Goal: Task Accomplishment & Management: Complete application form

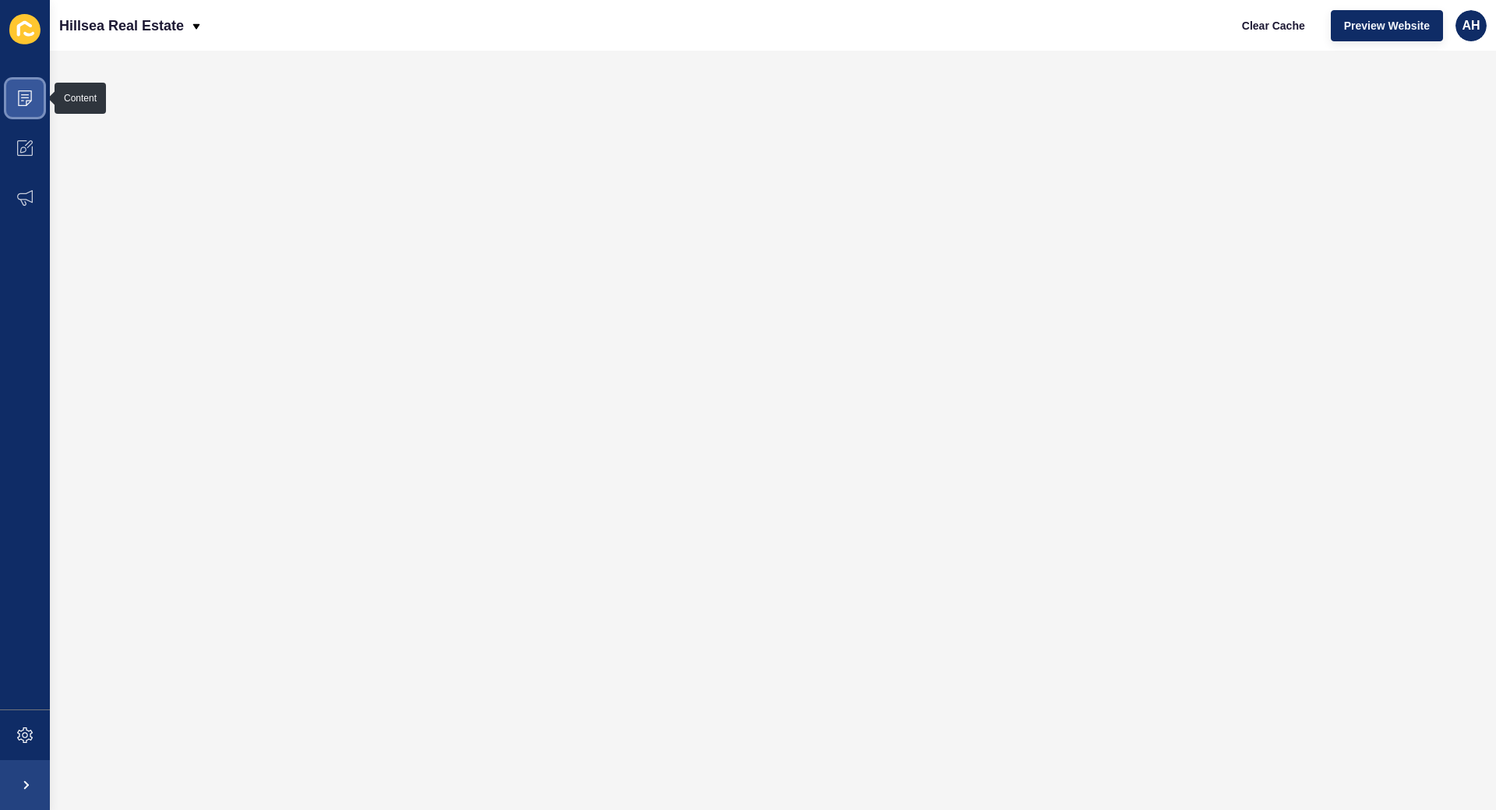
click at [28, 99] on icon at bounding box center [25, 98] width 16 height 16
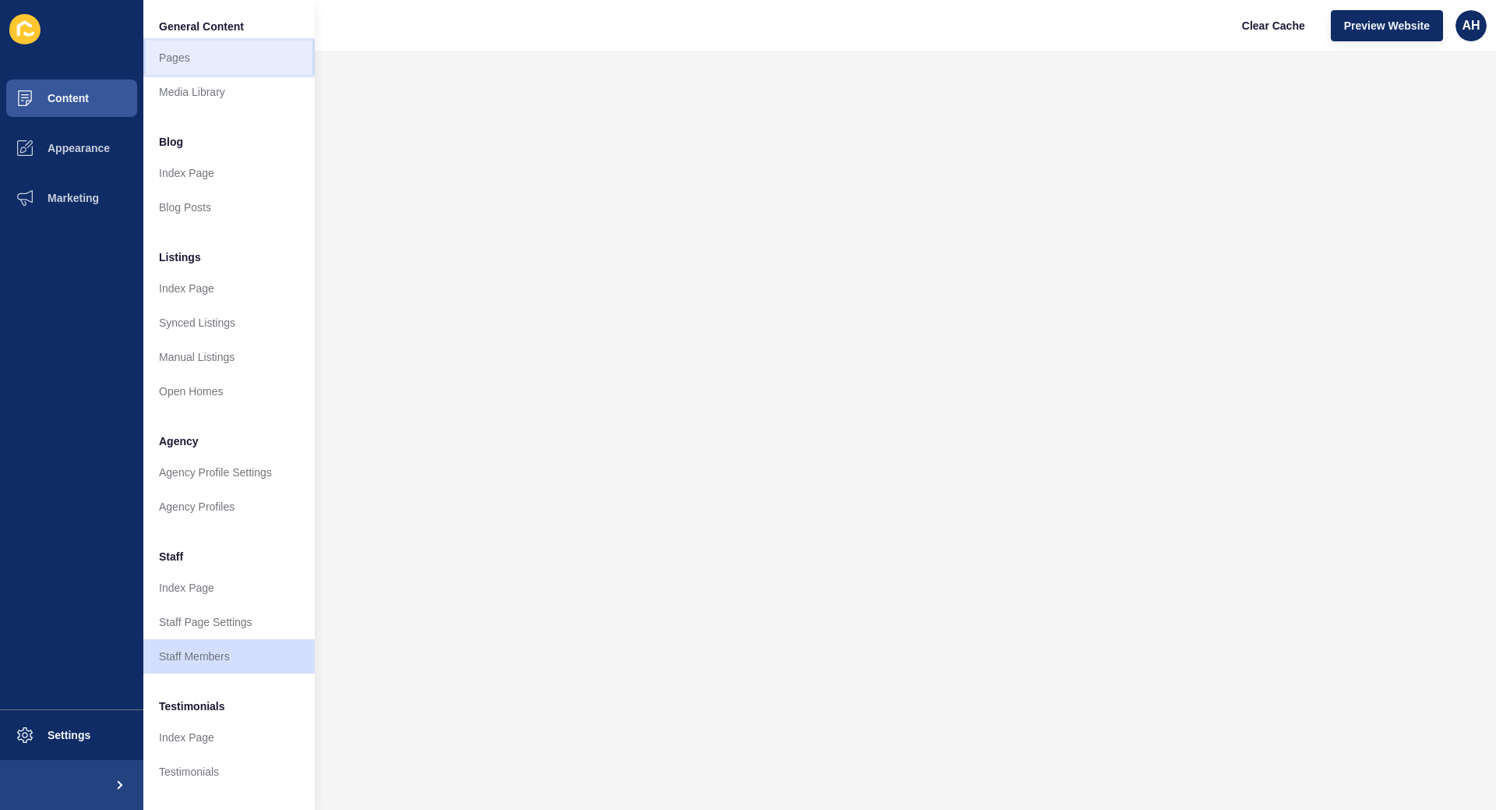
click at [183, 59] on link "Pages" at bounding box center [228, 58] width 171 height 34
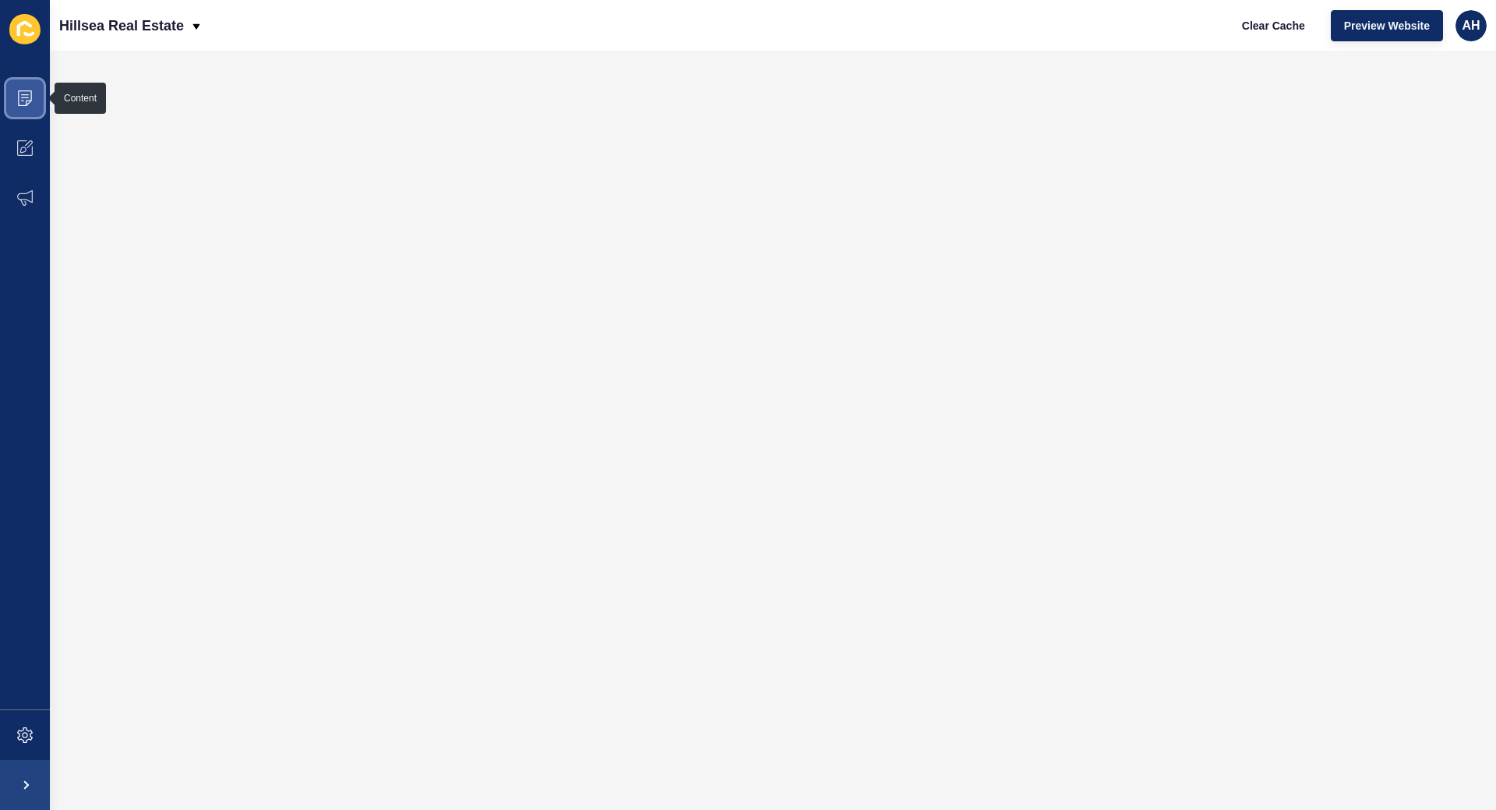
click at [35, 90] on span at bounding box center [25, 98] width 50 height 50
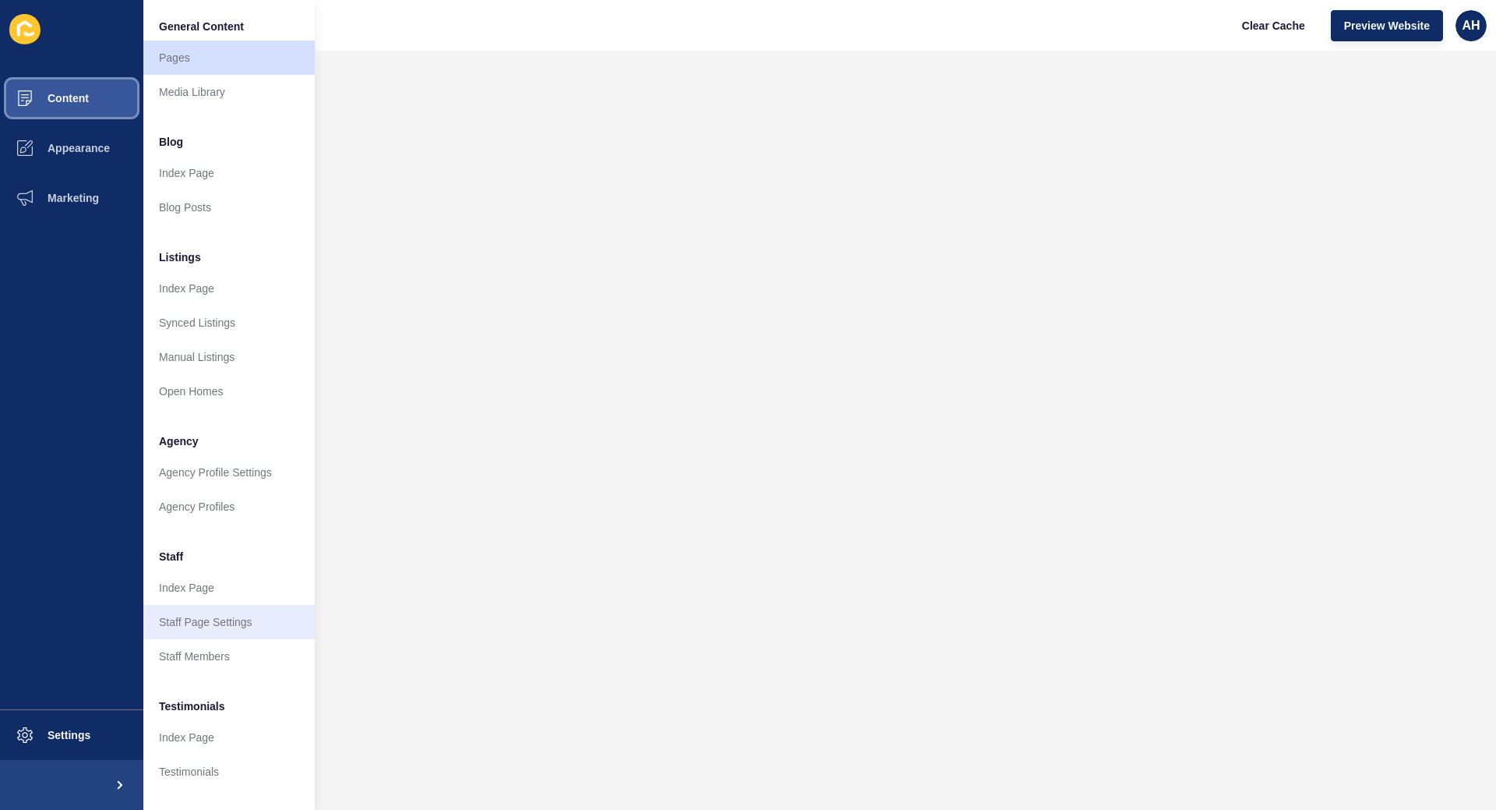
scroll to position [104, 0]
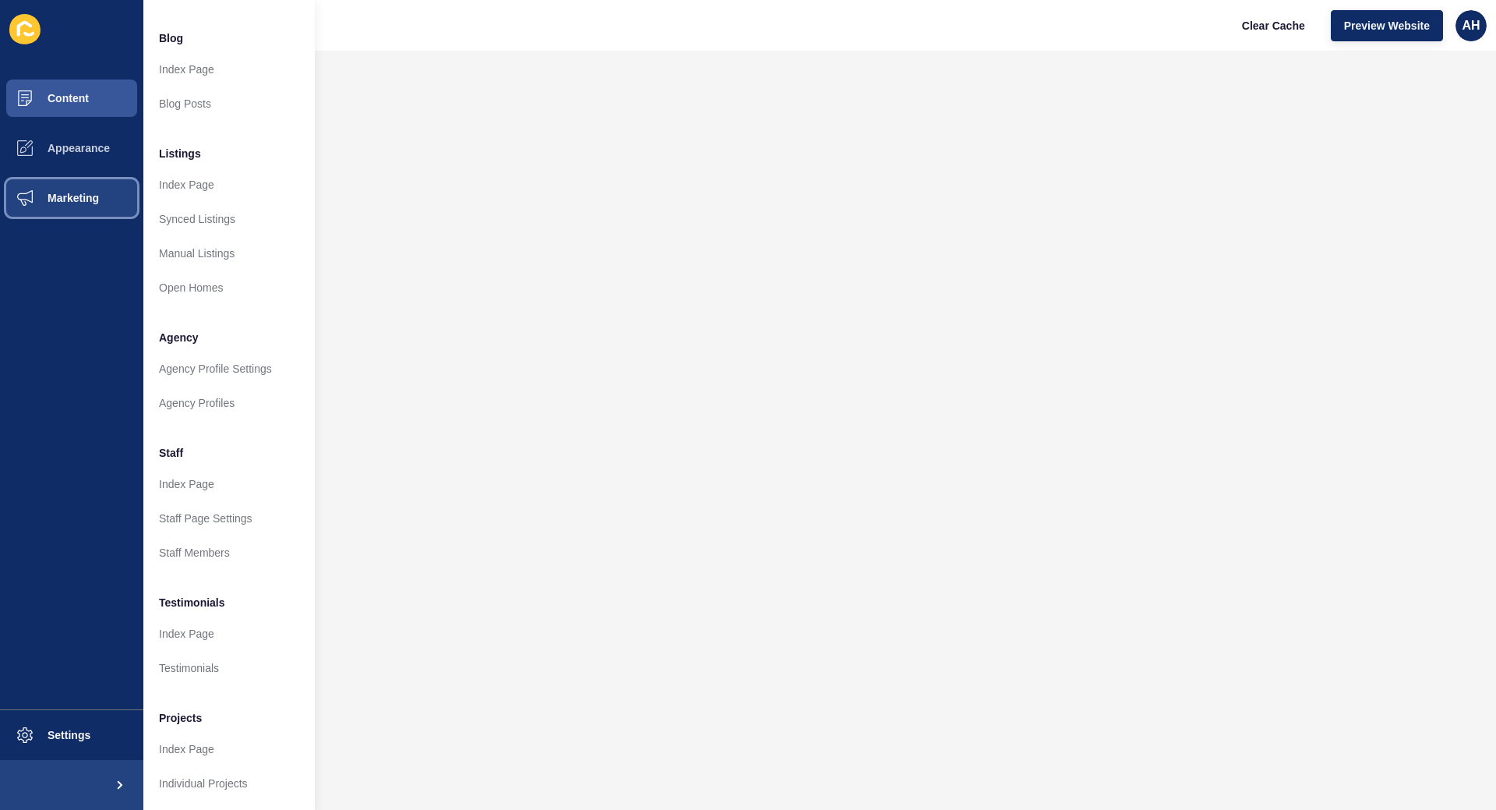
click at [74, 204] on span "Marketing" at bounding box center [48, 198] width 101 height 12
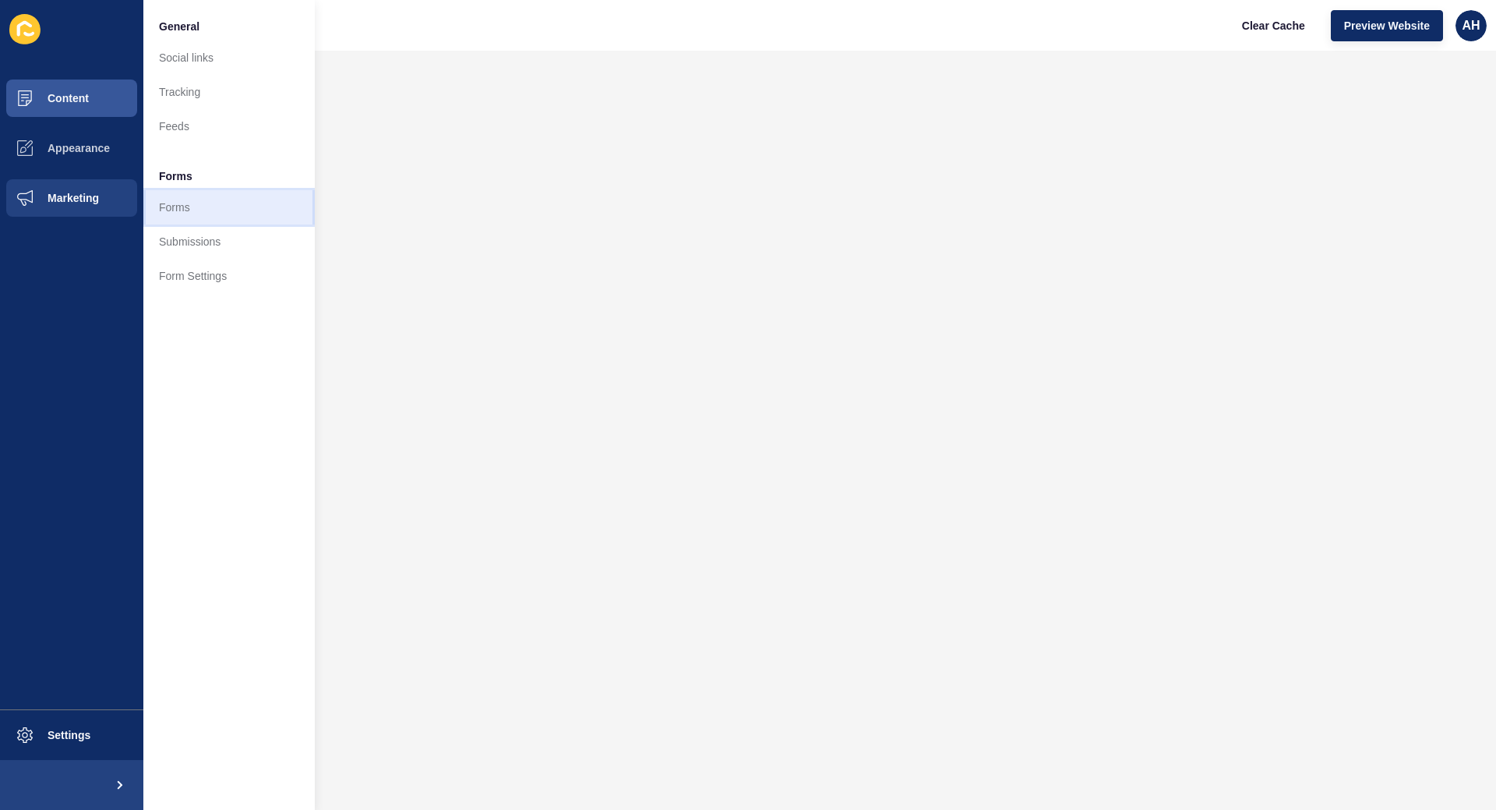
click at [194, 200] on link "Forms" at bounding box center [228, 207] width 171 height 34
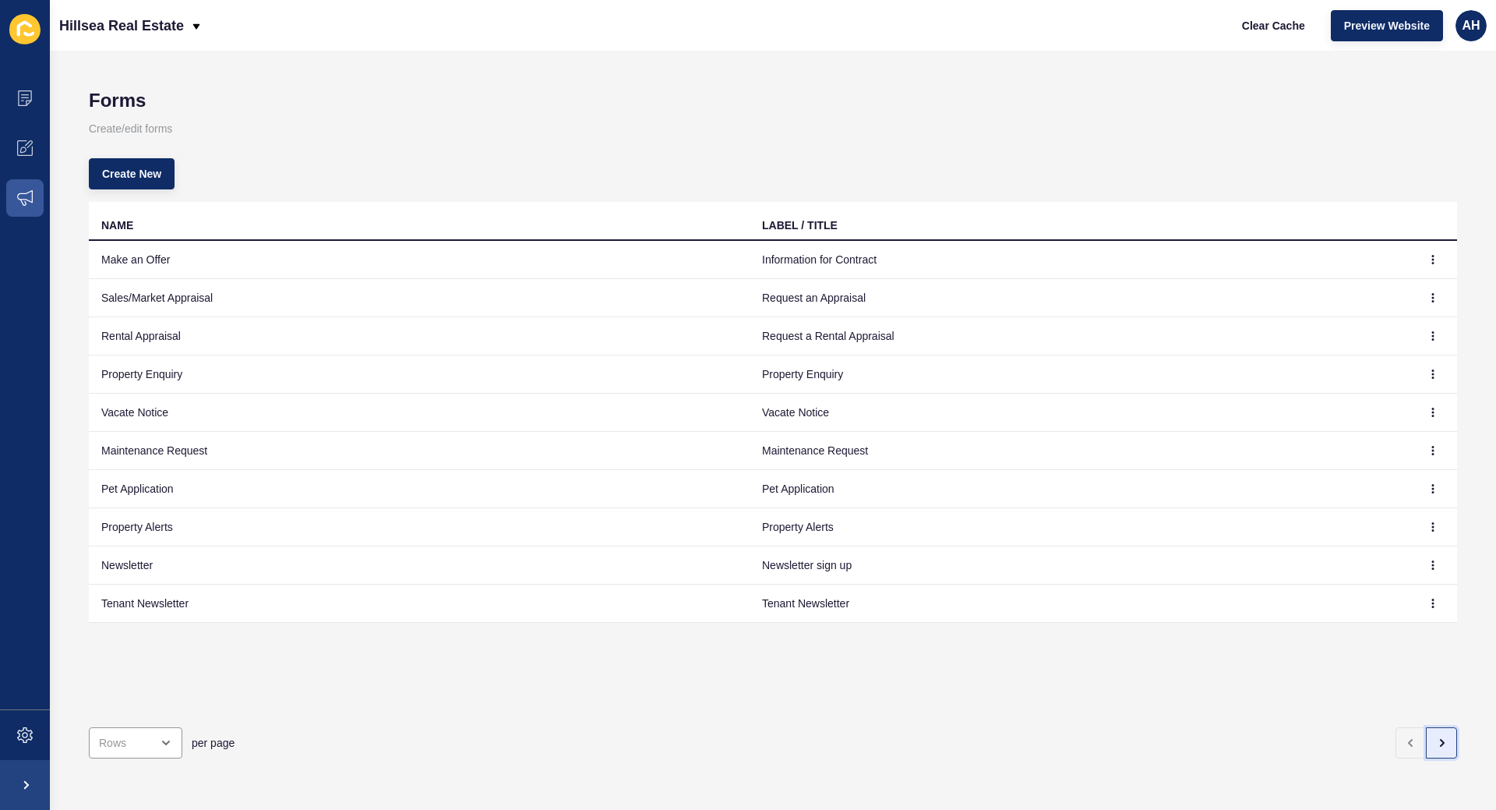
click at [1449, 732] on button "button" at bounding box center [1441, 742] width 31 height 31
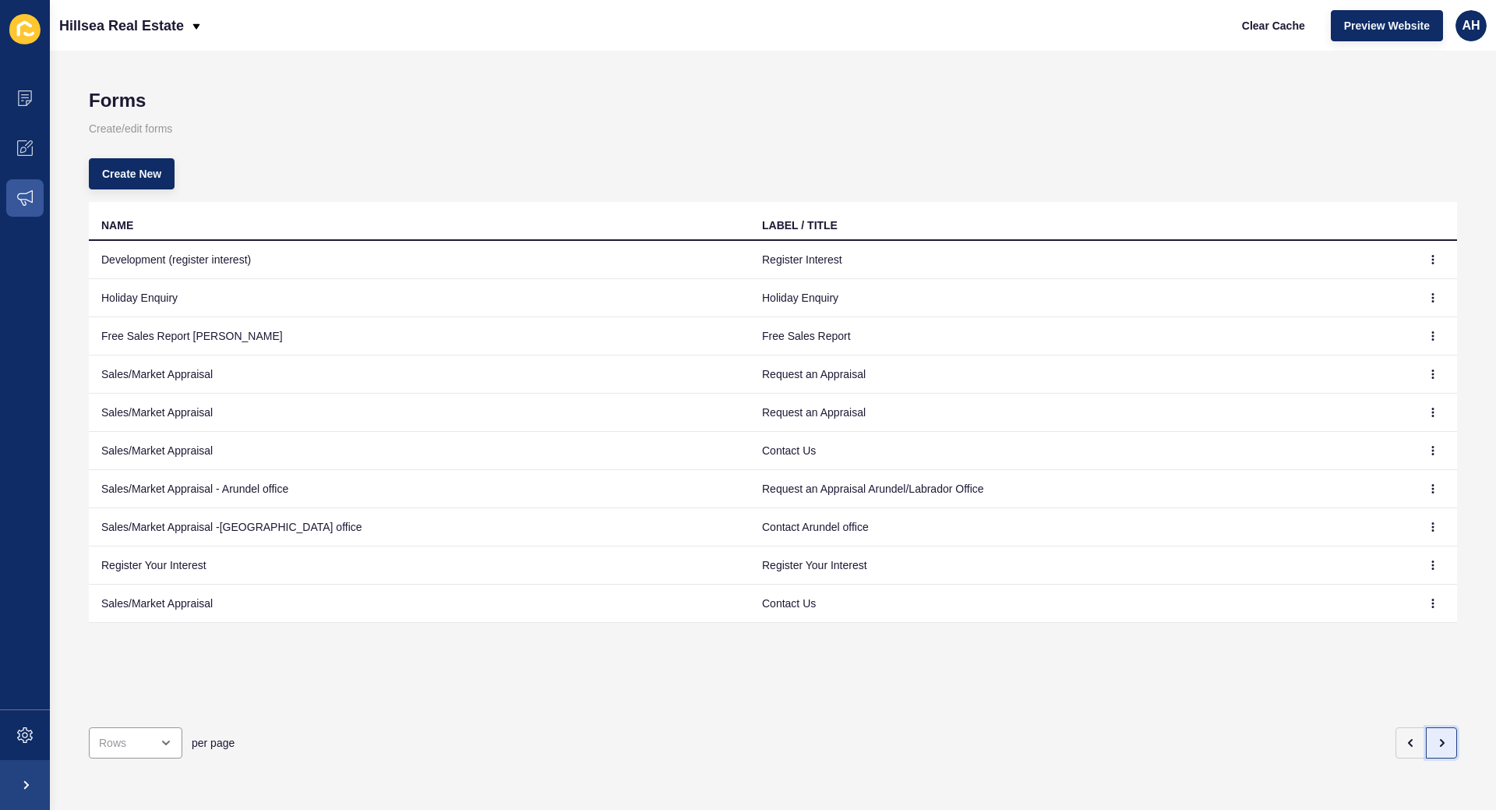
click at [1445, 746] on icon "button" at bounding box center [1441, 742] width 12 height 12
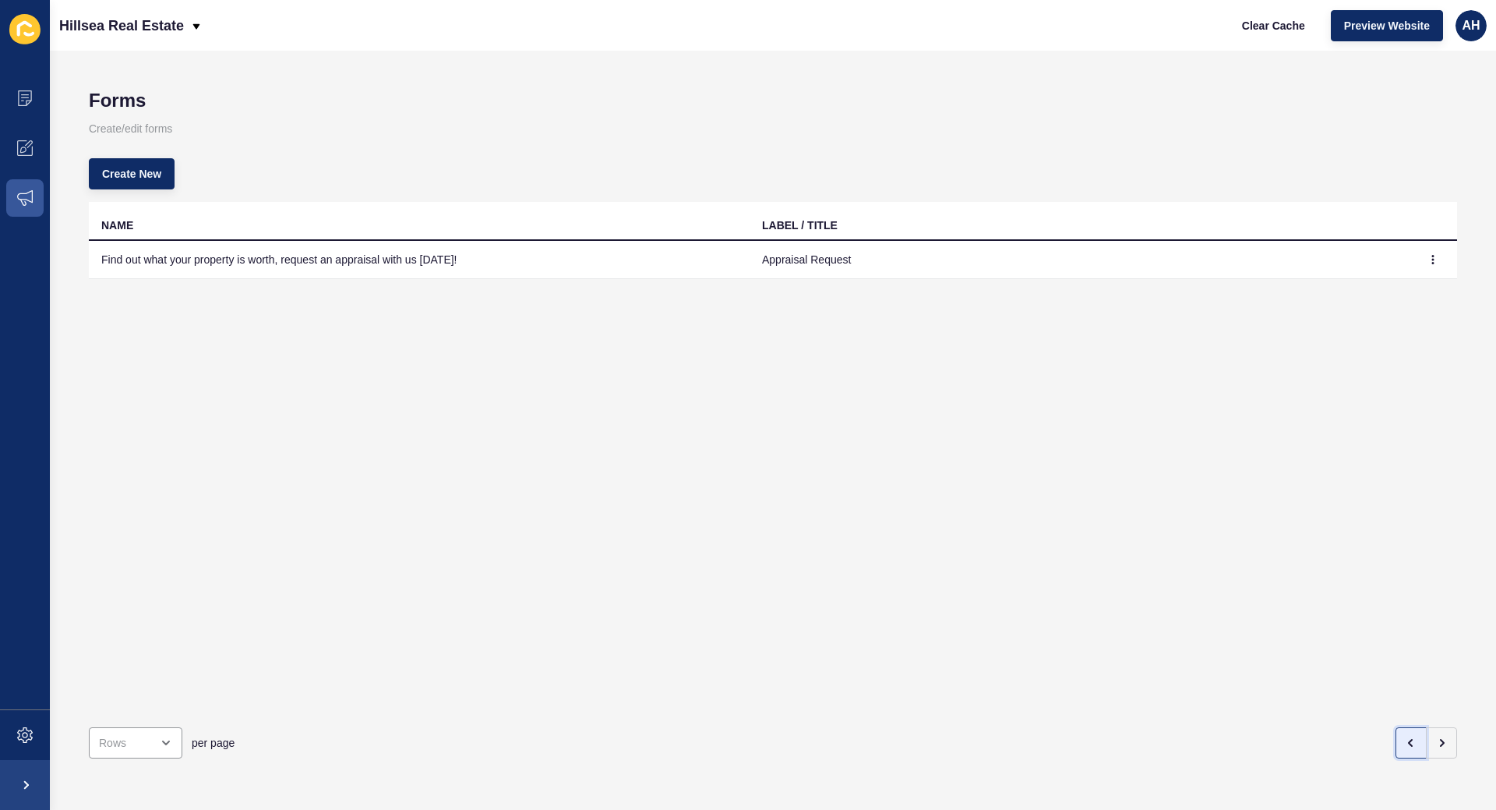
click at [1404, 740] on button "button" at bounding box center [1411, 742] width 31 height 31
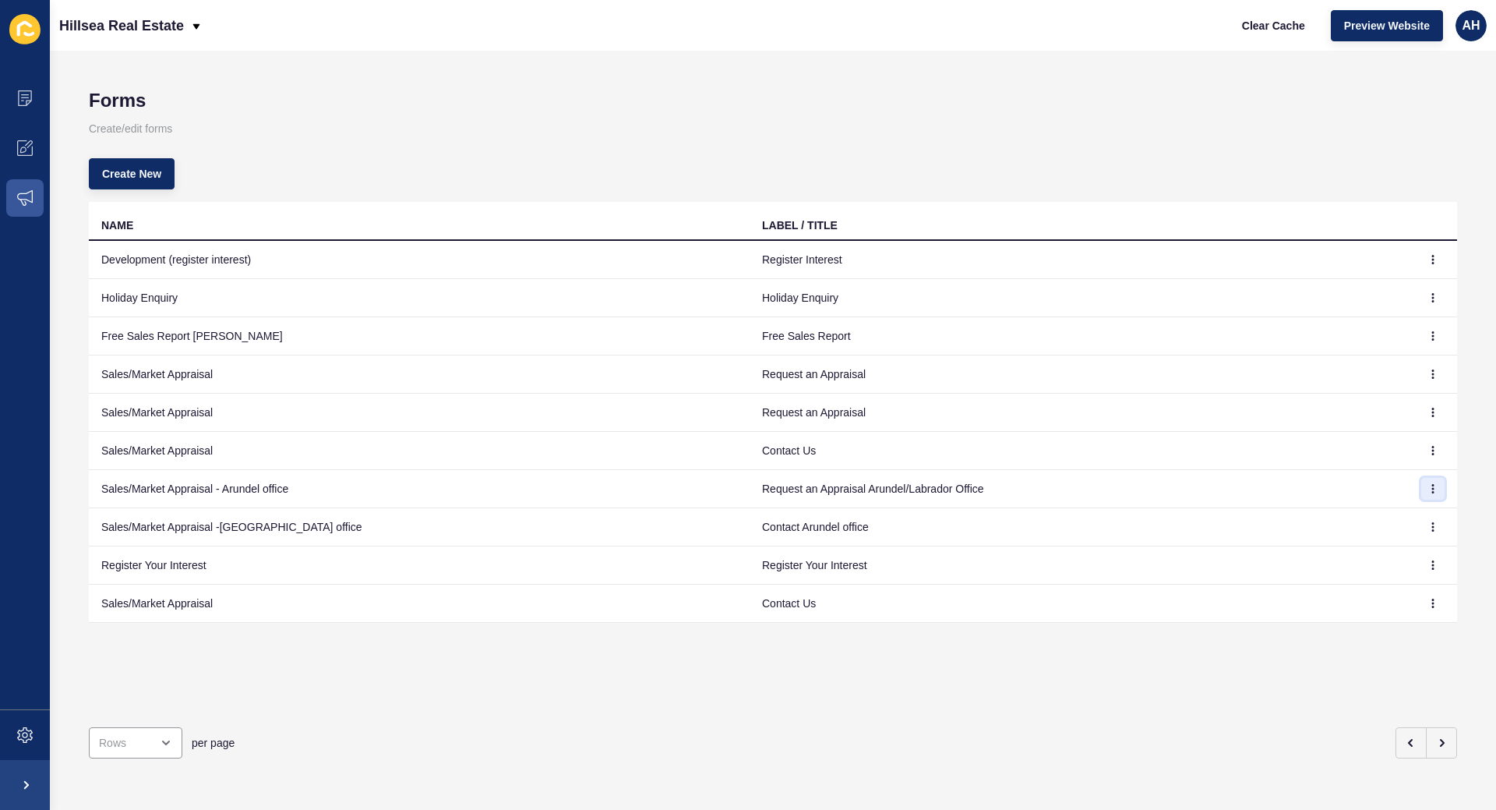
click at [1440, 489] on button "button" at bounding box center [1432, 489] width 23 height 22
click at [1374, 519] on link "Edit" at bounding box center [1390, 520] width 109 height 34
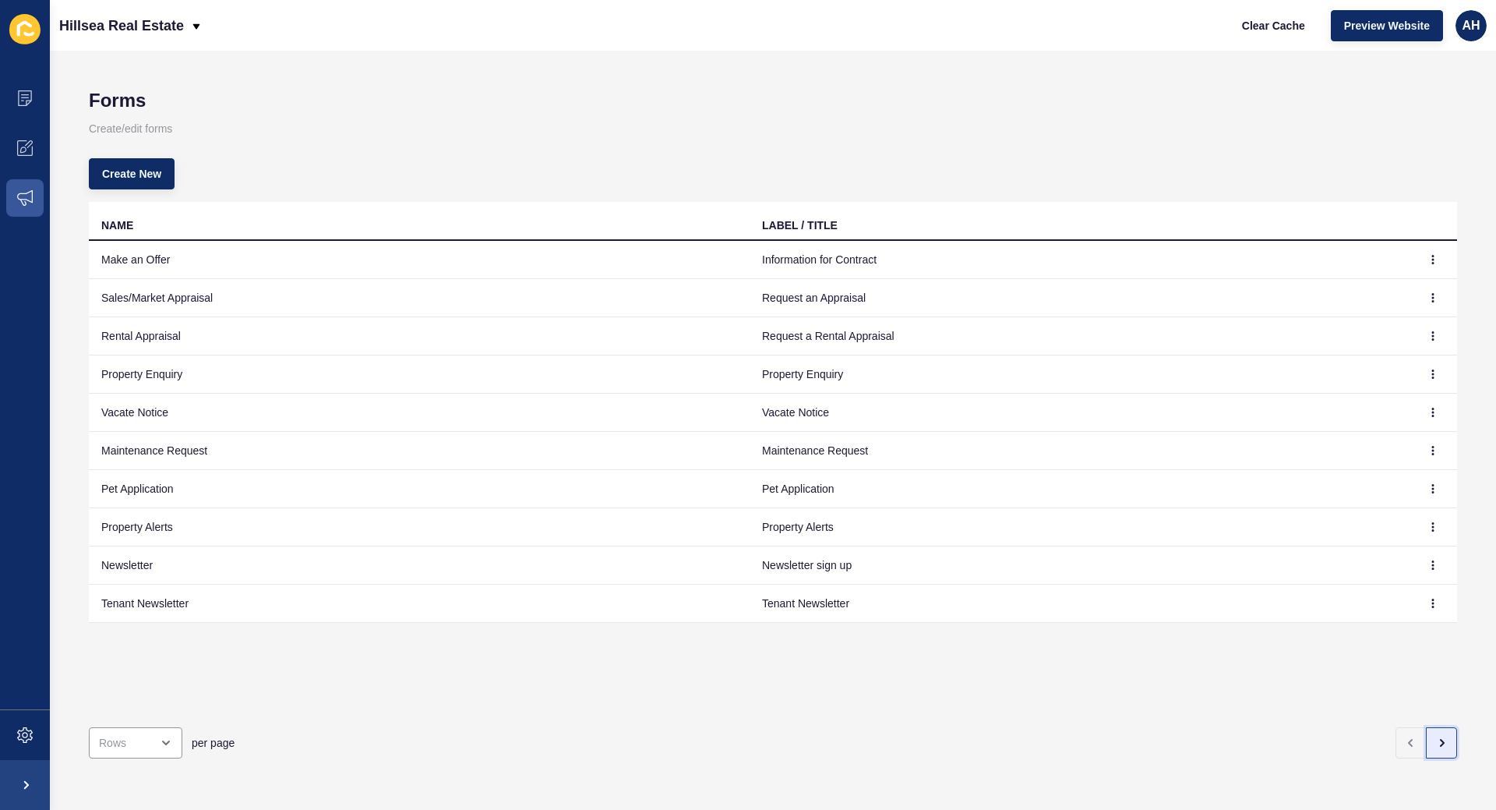
click at [1441, 742] on icon "button" at bounding box center [1441, 742] width 12 height 12
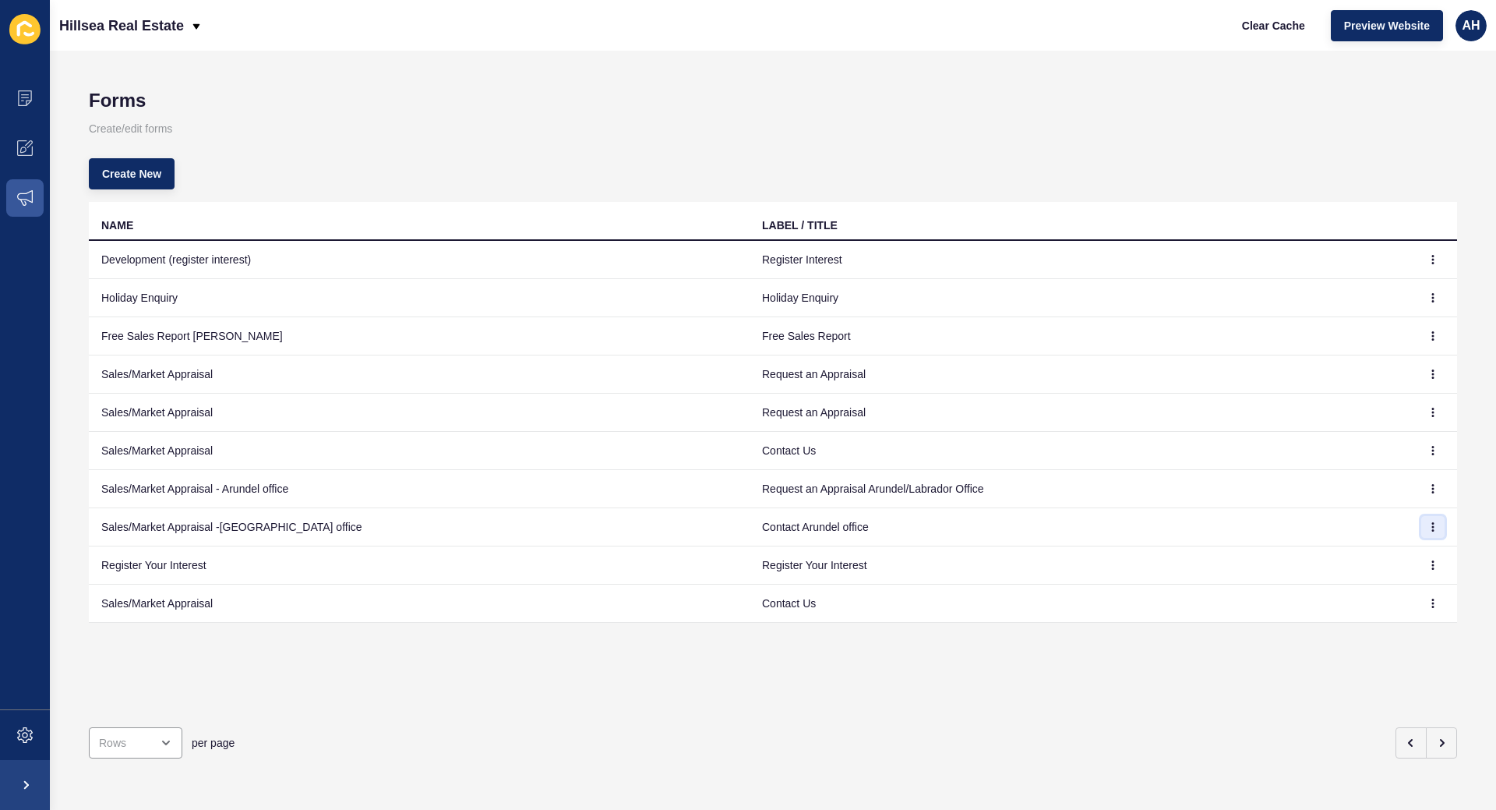
click at [1438, 528] on button "button" at bounding box center [1432, 527] width 23 height 22
click at [1375, 555] on link "Edit" at bounding box center [1390, 558] width 109 height 34
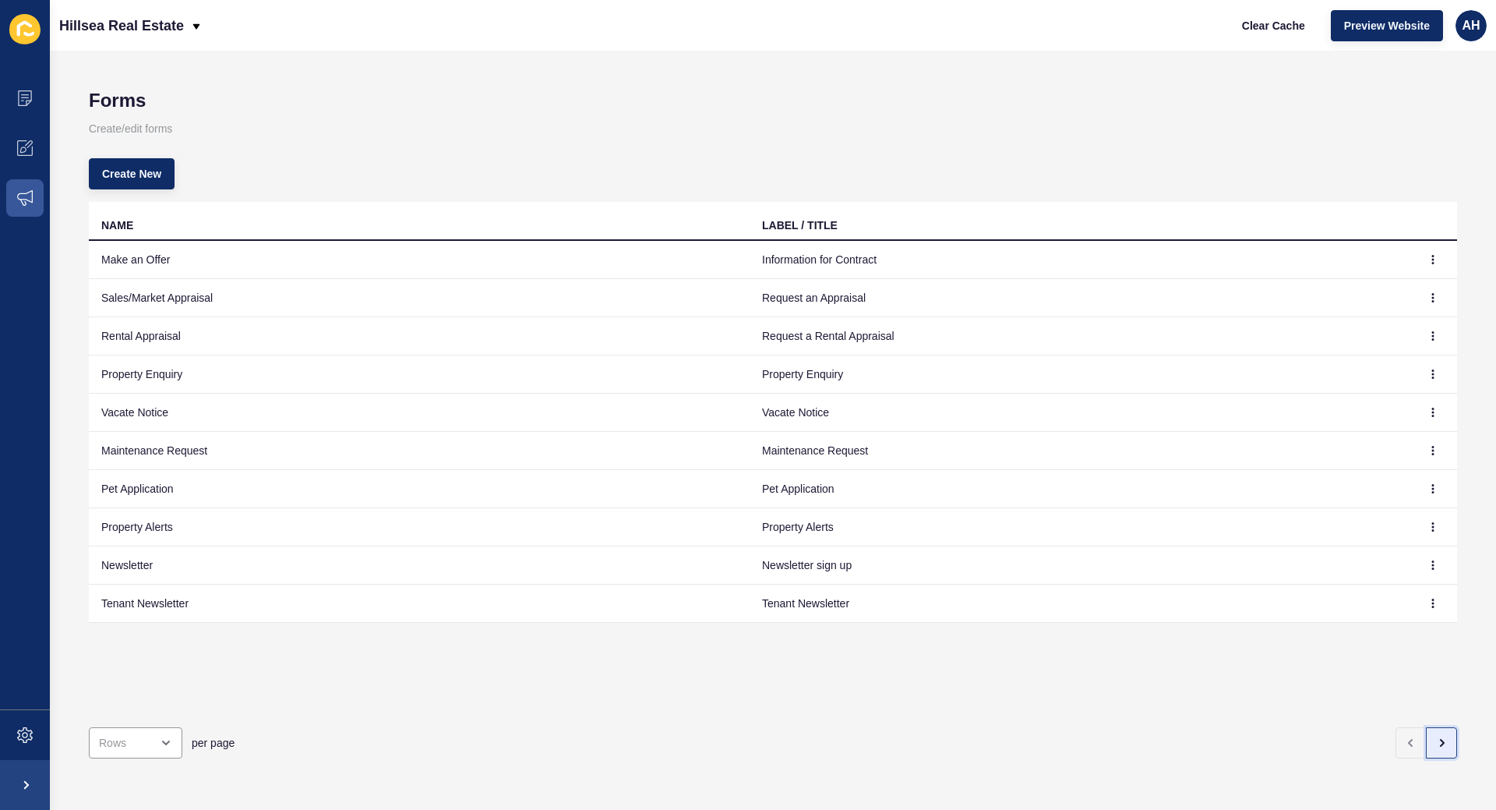
click at [1441, 741] on icon "button" at bounding box center [1441, 742] width 12 height 12
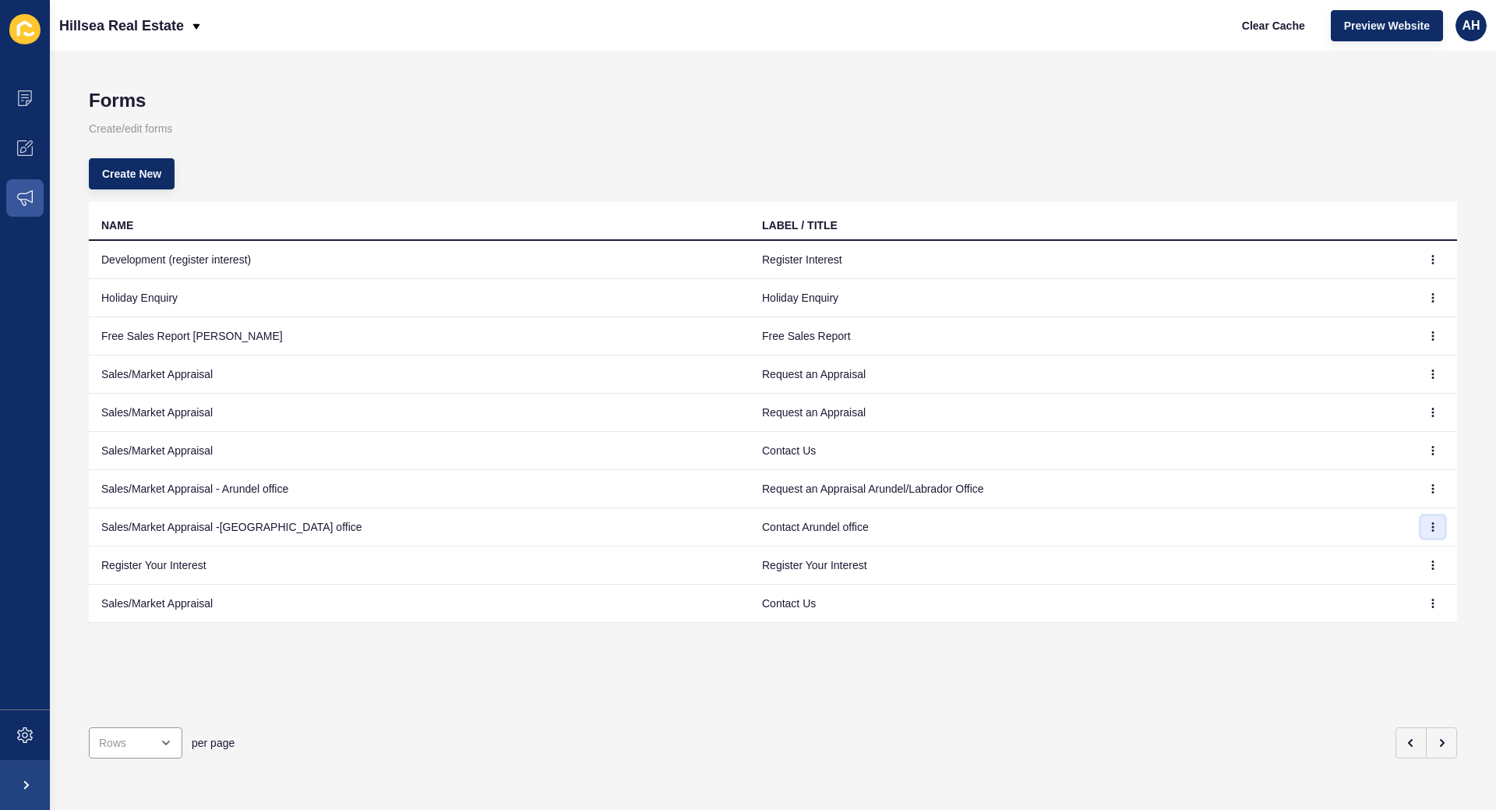
click at [1429, 527] on icon "button" at bounding box center [1432, 526] width 9 height 9
click at [1422, 549] on link "Edit" at bounding box center [1390, 558] width 109 height 34
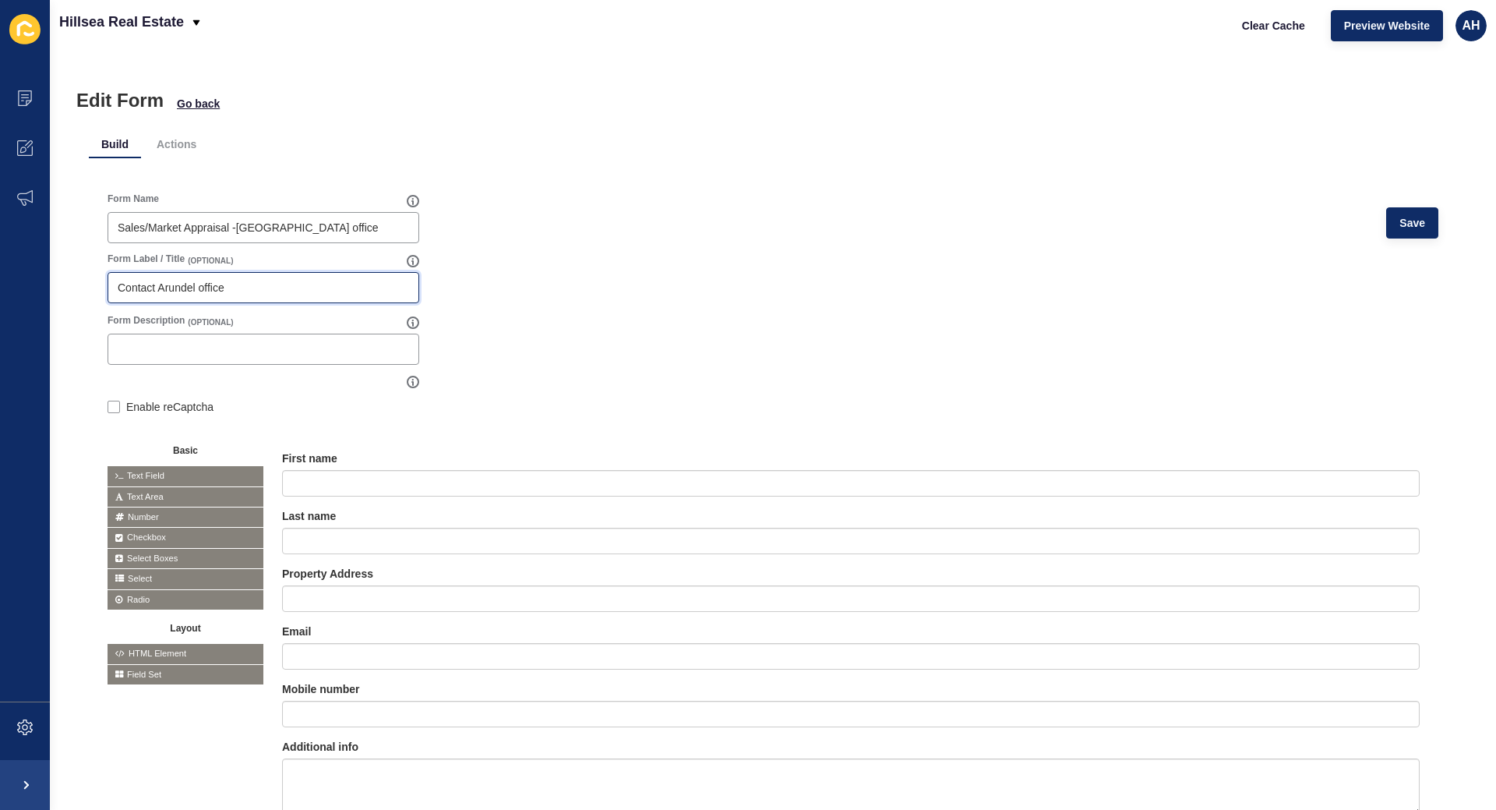
click at [252, 294] on input "Contact Arundel office" at bounding box center [263, 288] width 291 height 16
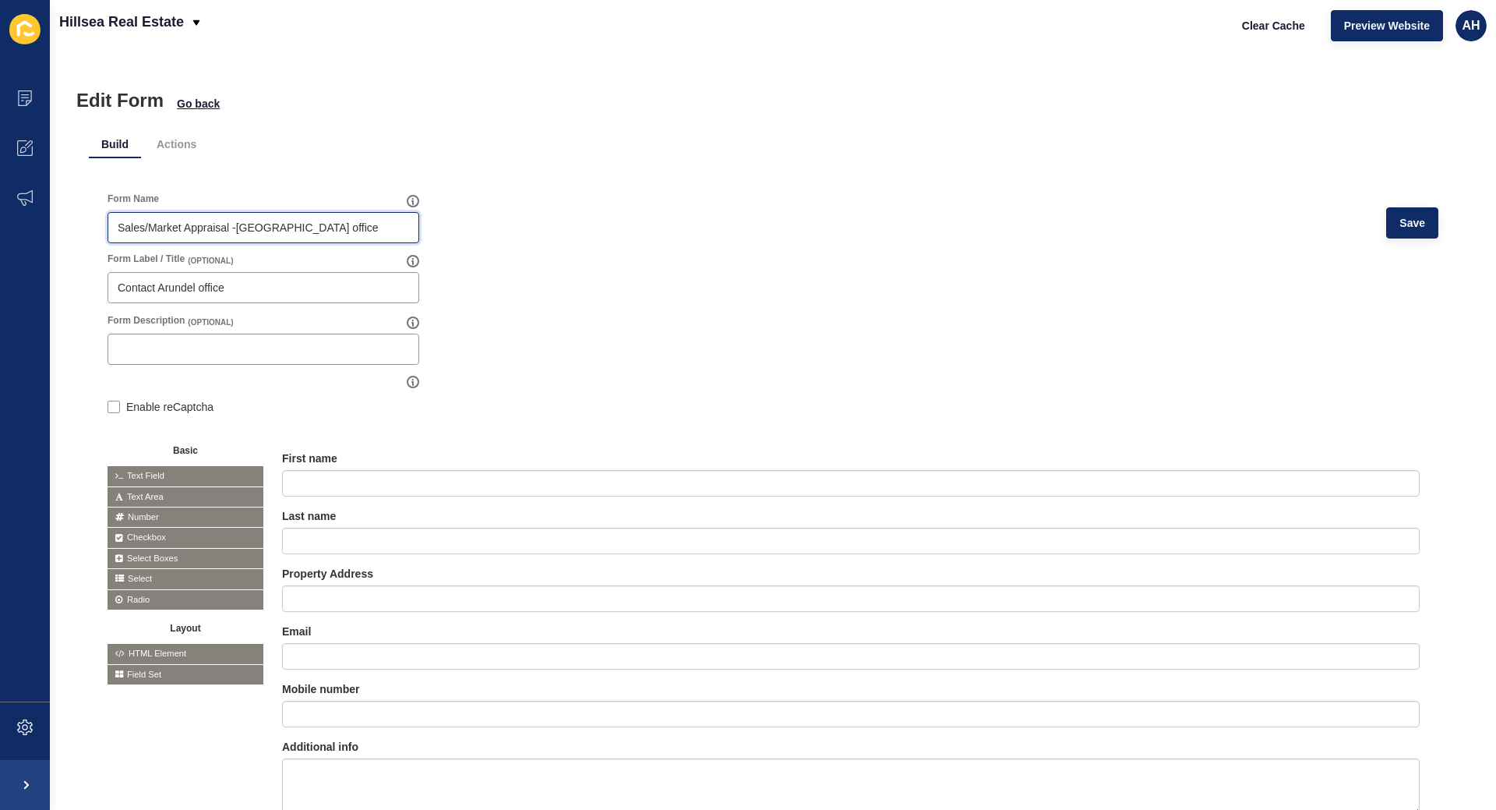
drag, startPoint x: 238, startPoint y: 226, endPoint x: 430, endPoint y: 233, distance: 191.8
click at [409, 233] on input "Sales/Market Appraisal -[GEOGRAPHIC_DATA] office" at bounding box center [263, 228] width 291 height 16
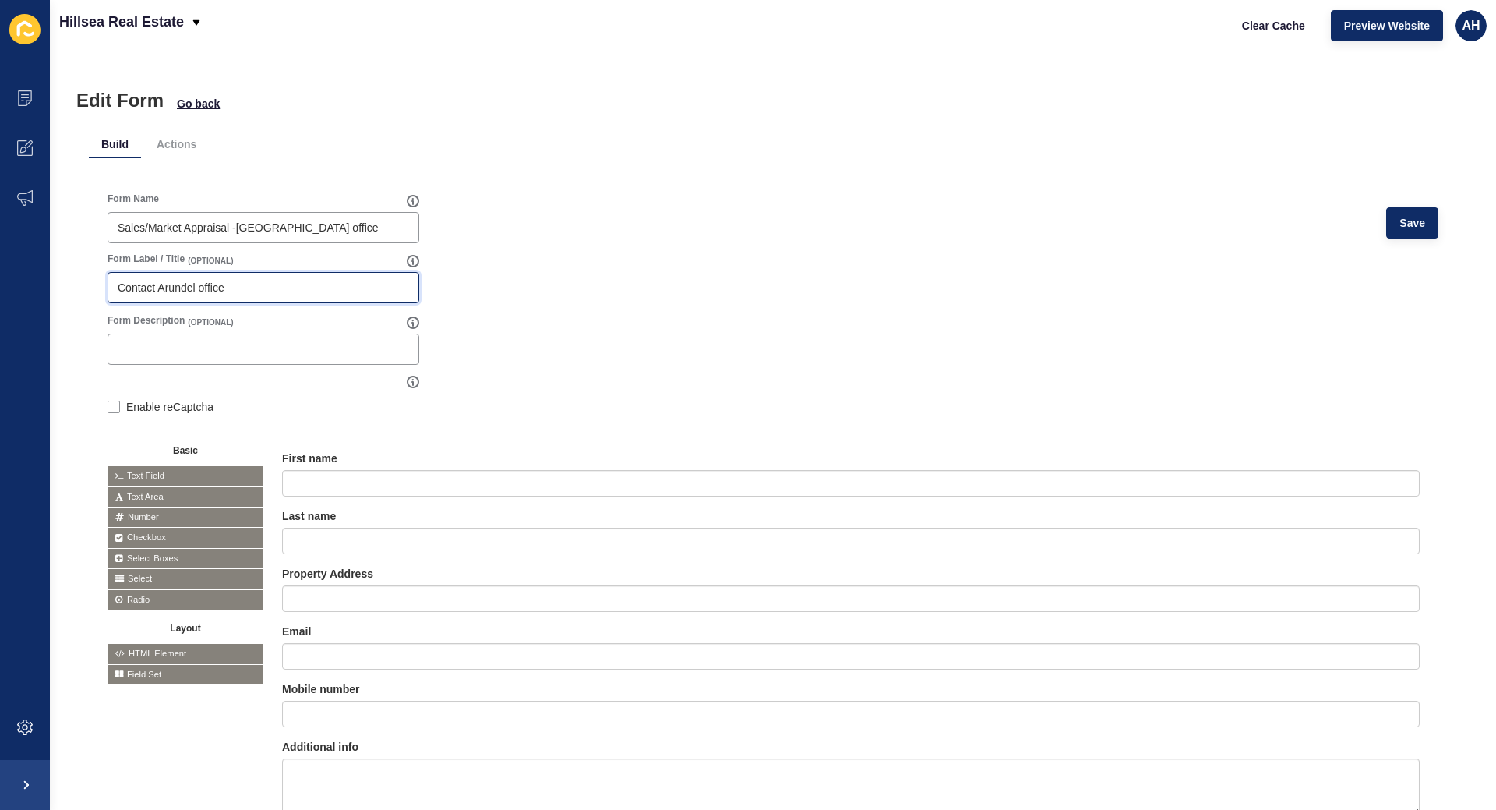
drag, startPoint x: 295, startPoint y: 285, endPoint x: 62, endPoint y: 289, distance: 233.0
click at [118, 289] on input "Contact Arundel office" at bounding box center [263, 288] width 291 height 16
drag, startPoint x: 242, startPoint y: 297, endPoint x: 0, endPoint y: 284, distance: 241.9
click at [50, 284] on div "Edit Form Go back Build Actions Form Name Sales/Market Appraisal -ARU office Sa…" at bounding box center [773, 430] width 1446 height 759
click at [122, 291] on input "Cont" at bounding box center [263, 288] width 291 height 16
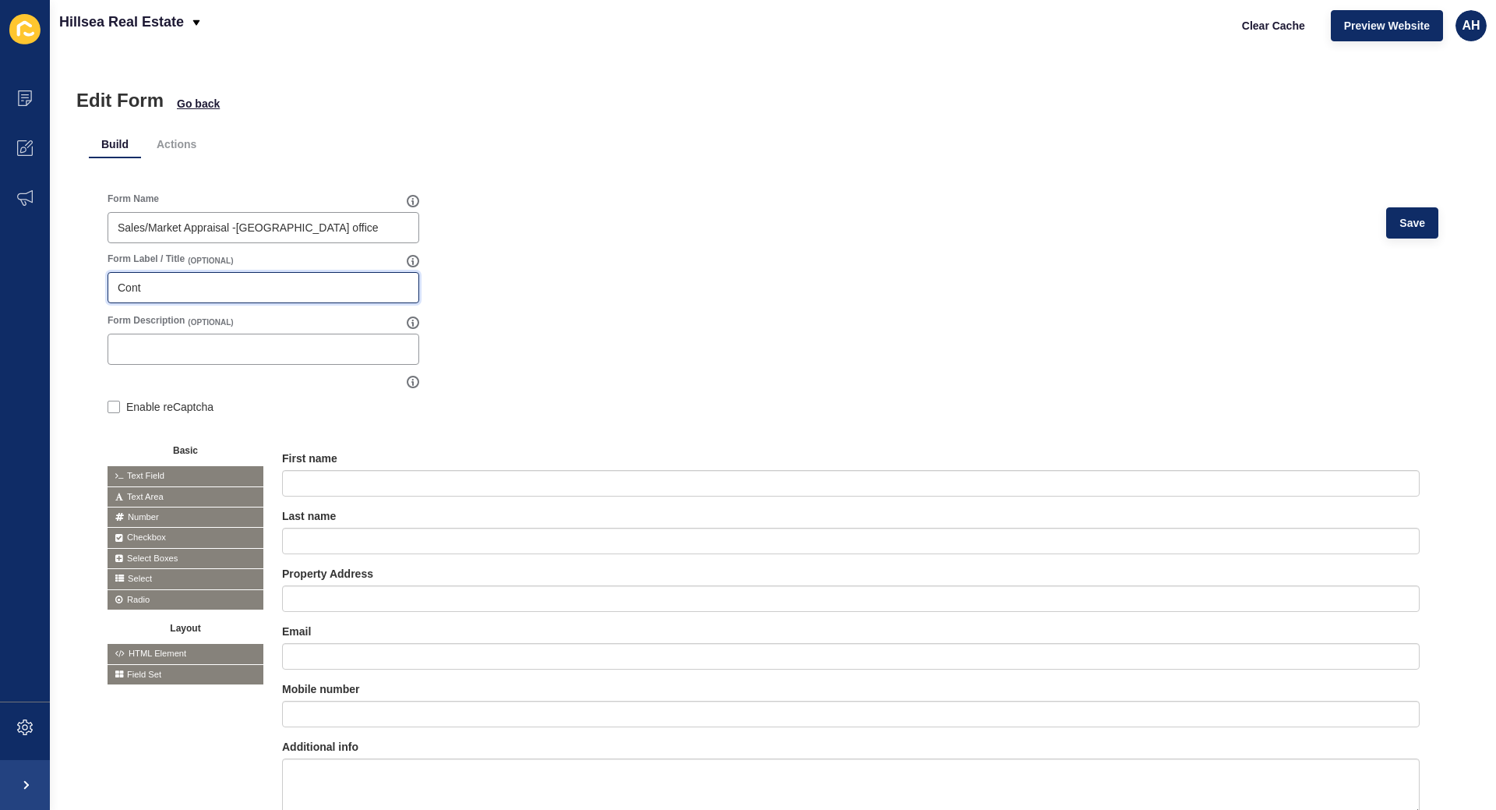
click at [122, 291] on input "Cont" at bounding box center [263, 288] width 291 height 16
type input "Free Sales Report"
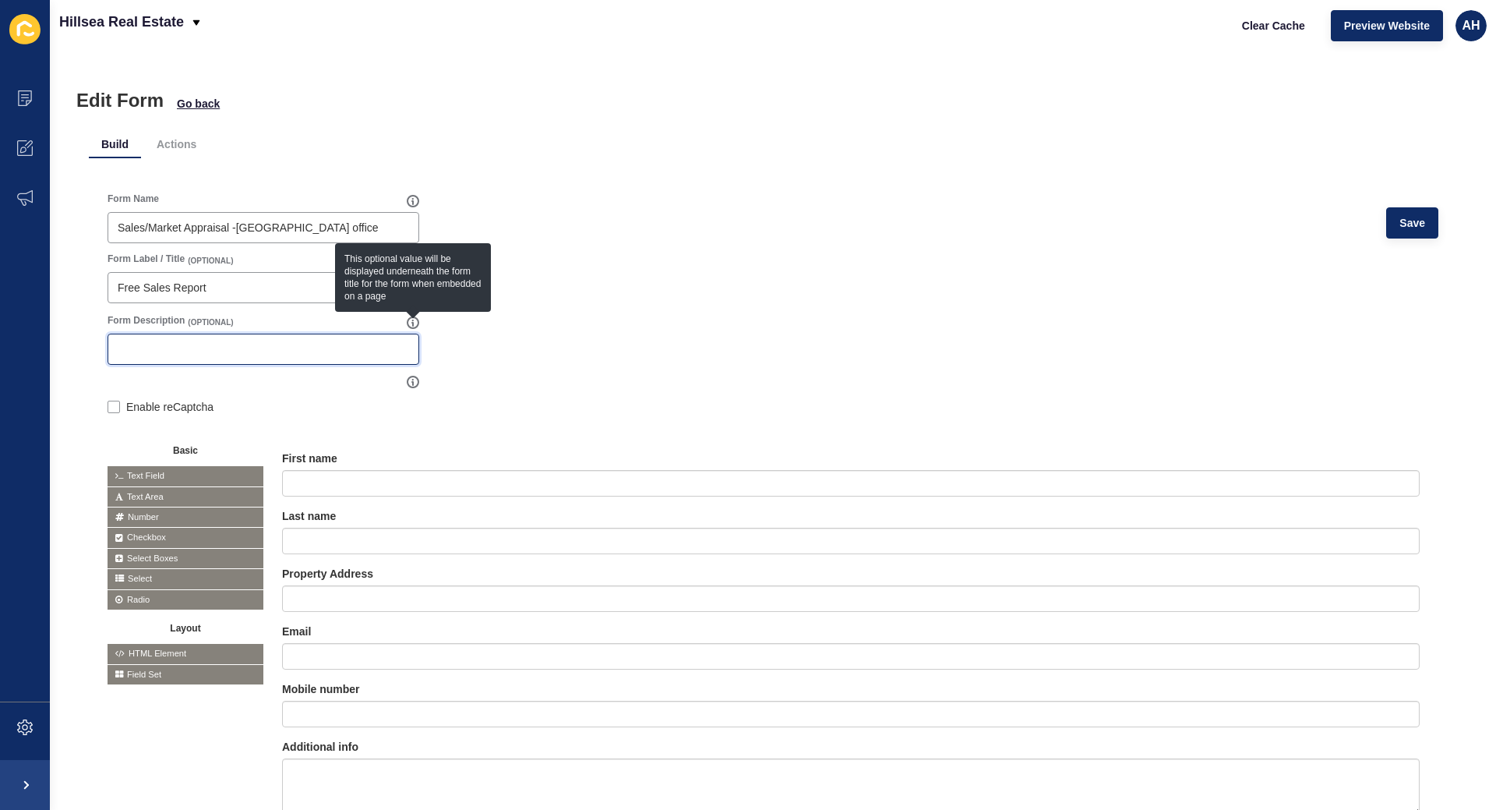
click at [164, 356] on input "Form Description" at bounding box center [263, 349] width 291 height 16
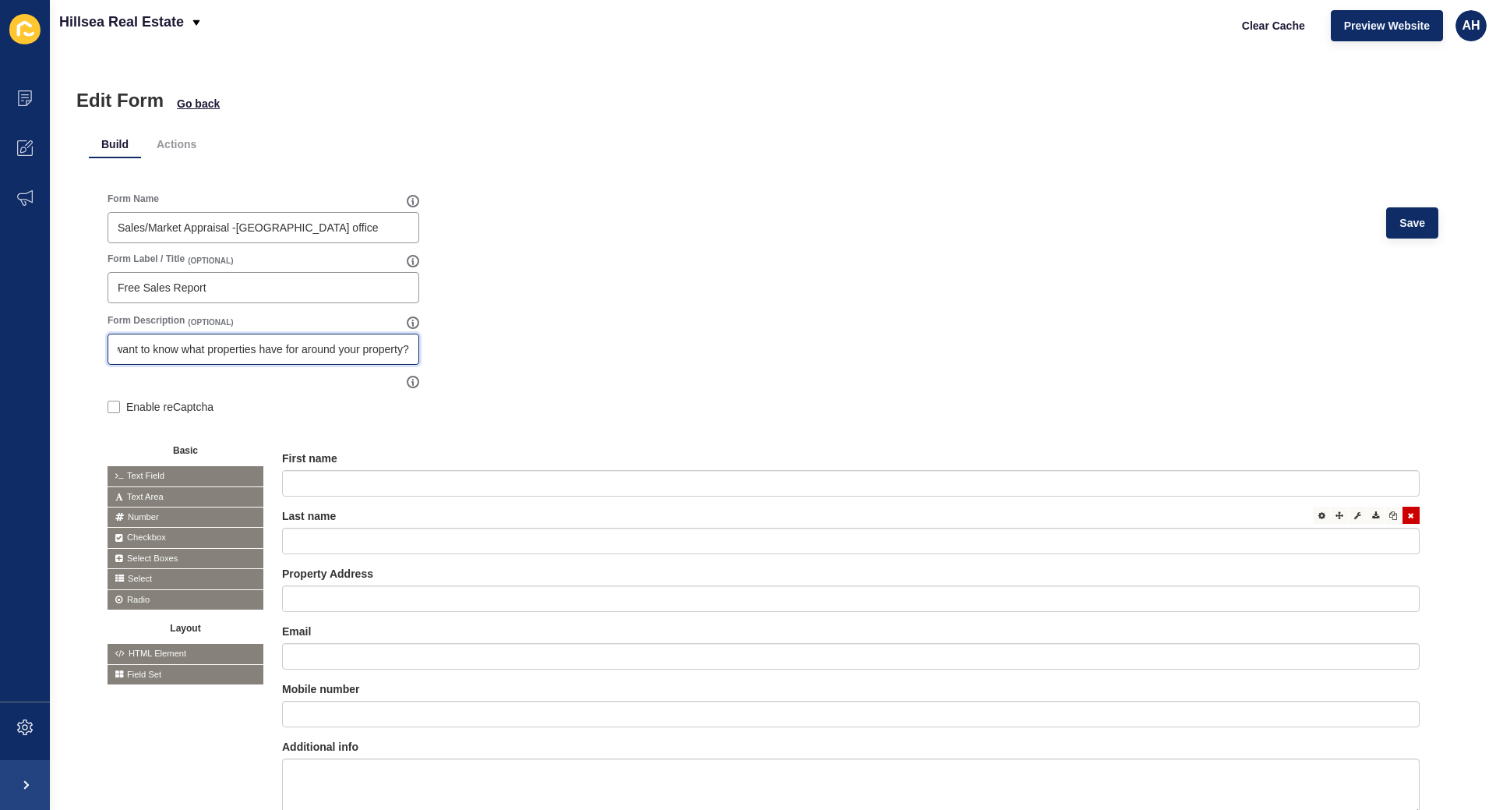
scroll to position [129, 0]
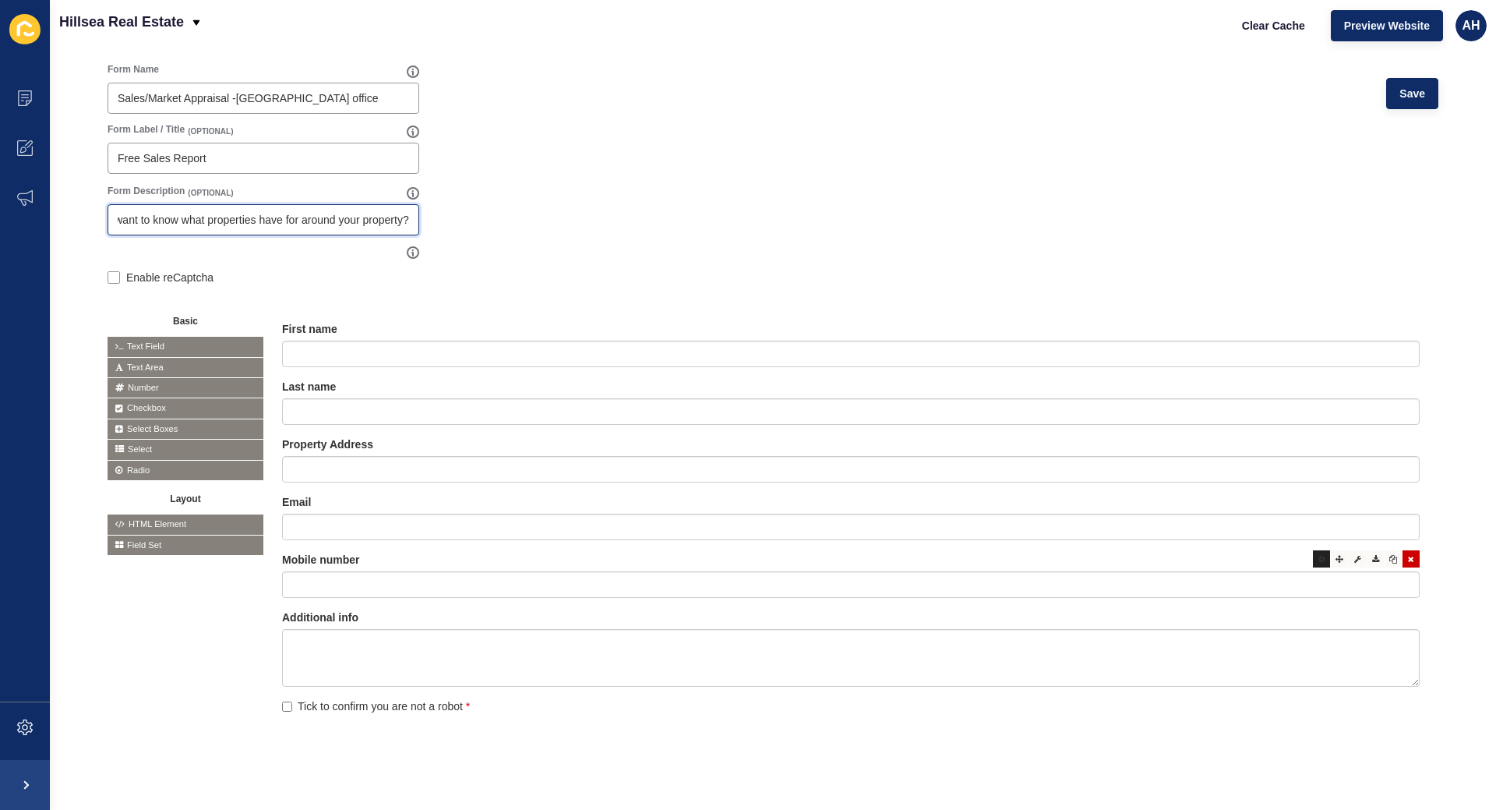
click at [1322, 559] on icon at bounding box center [1321, 559] width 7 height 8
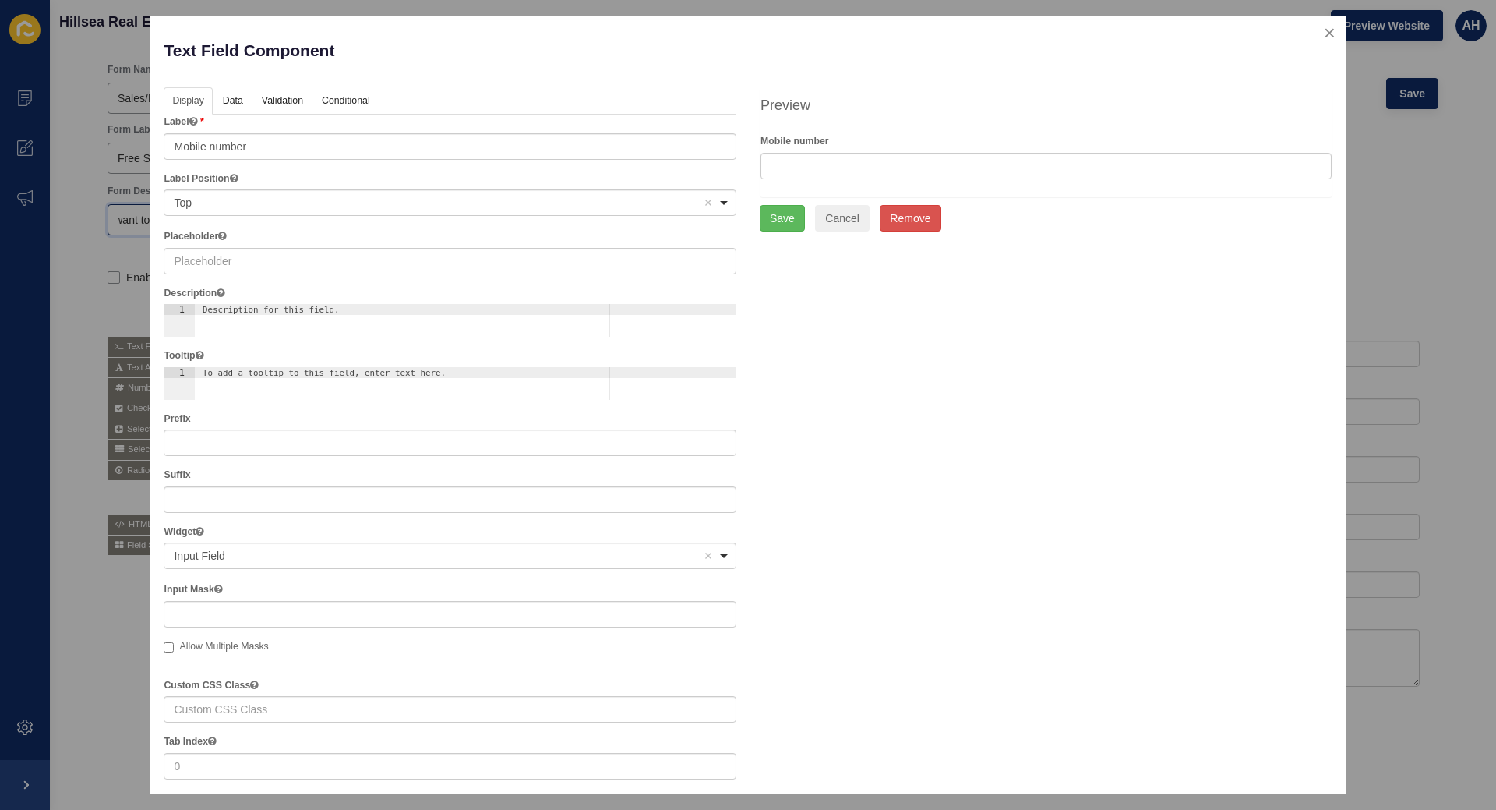
type input "Do you want to know what properties have for around your property?"
click at [284, 152] on input "Mobile number" at bounding box center [450, 146] width 573 height 26
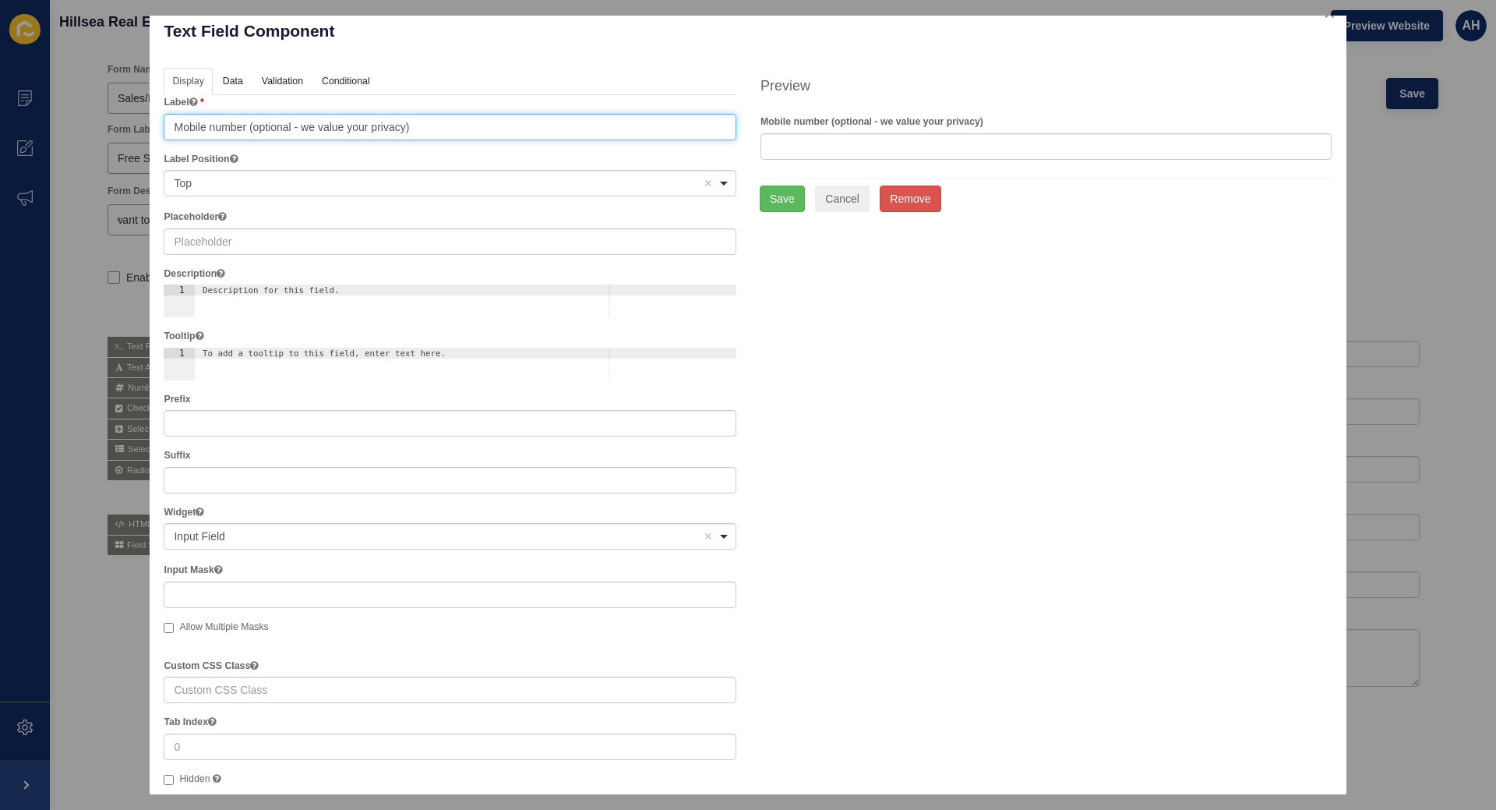
scroll to position [0, 0]
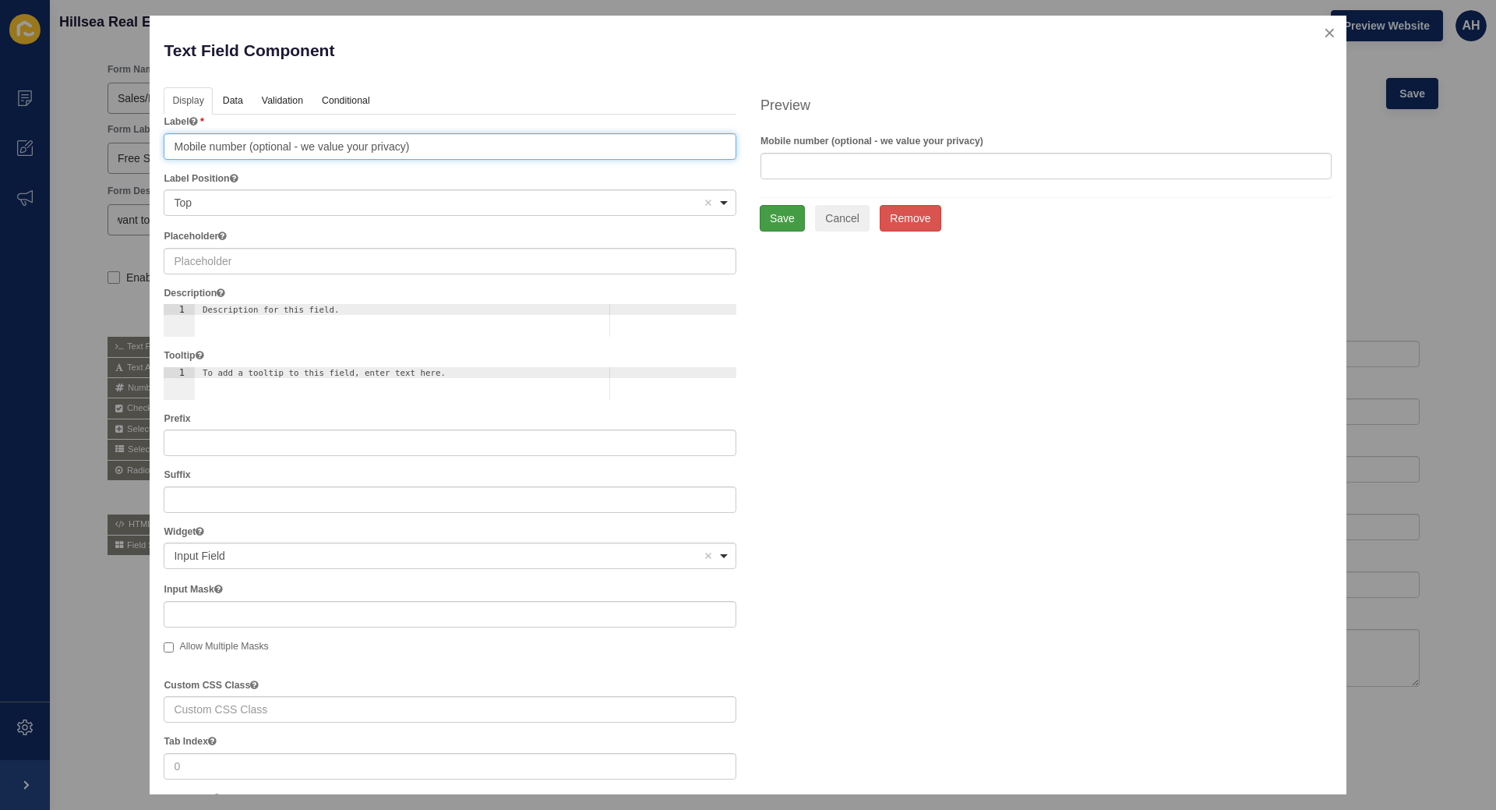
type input "Mobile number (optional - we value your privacy)"
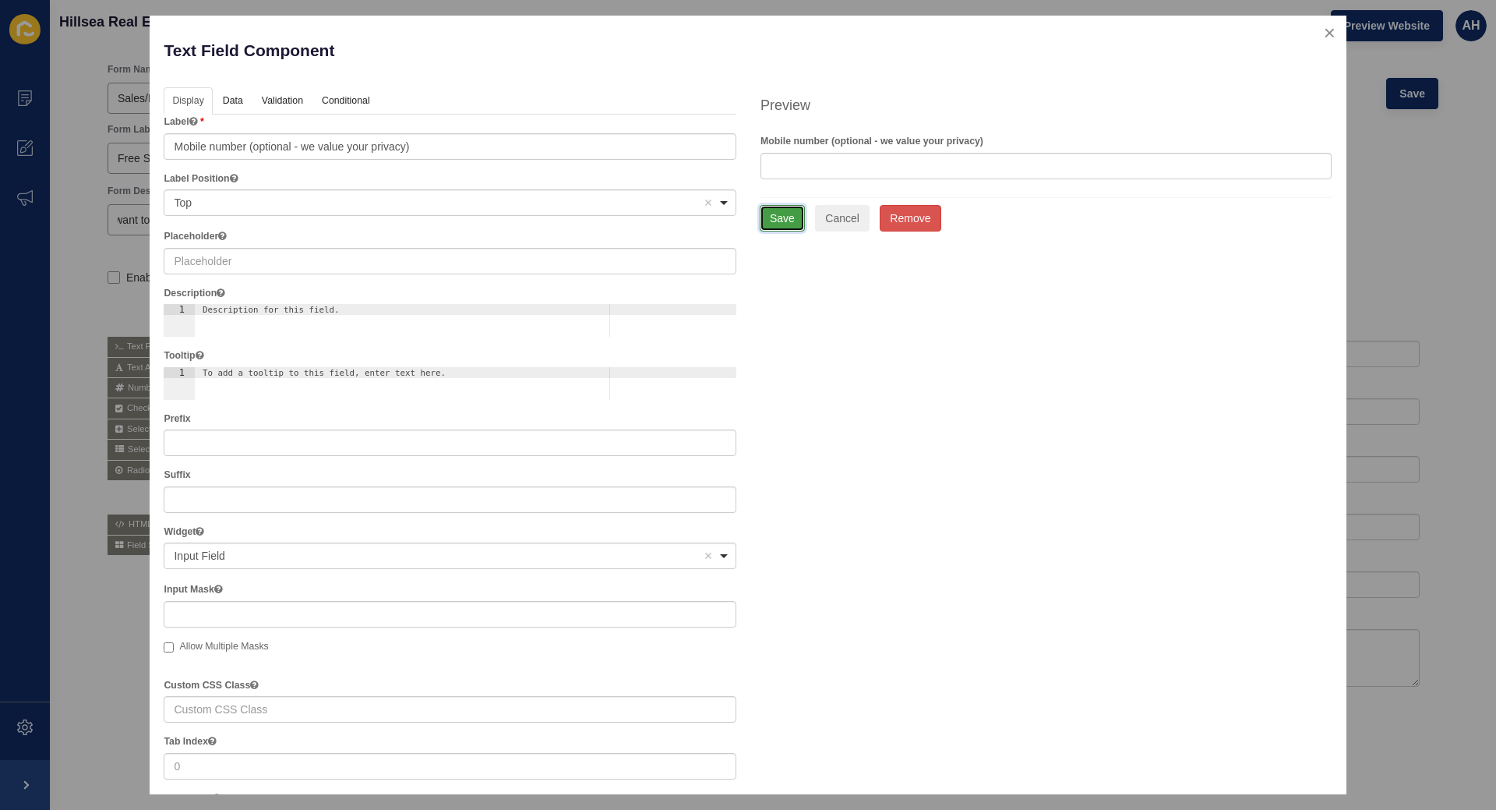
click at [776, 214] on button "Save" at bounding box center [782, 218] width 45 height 26
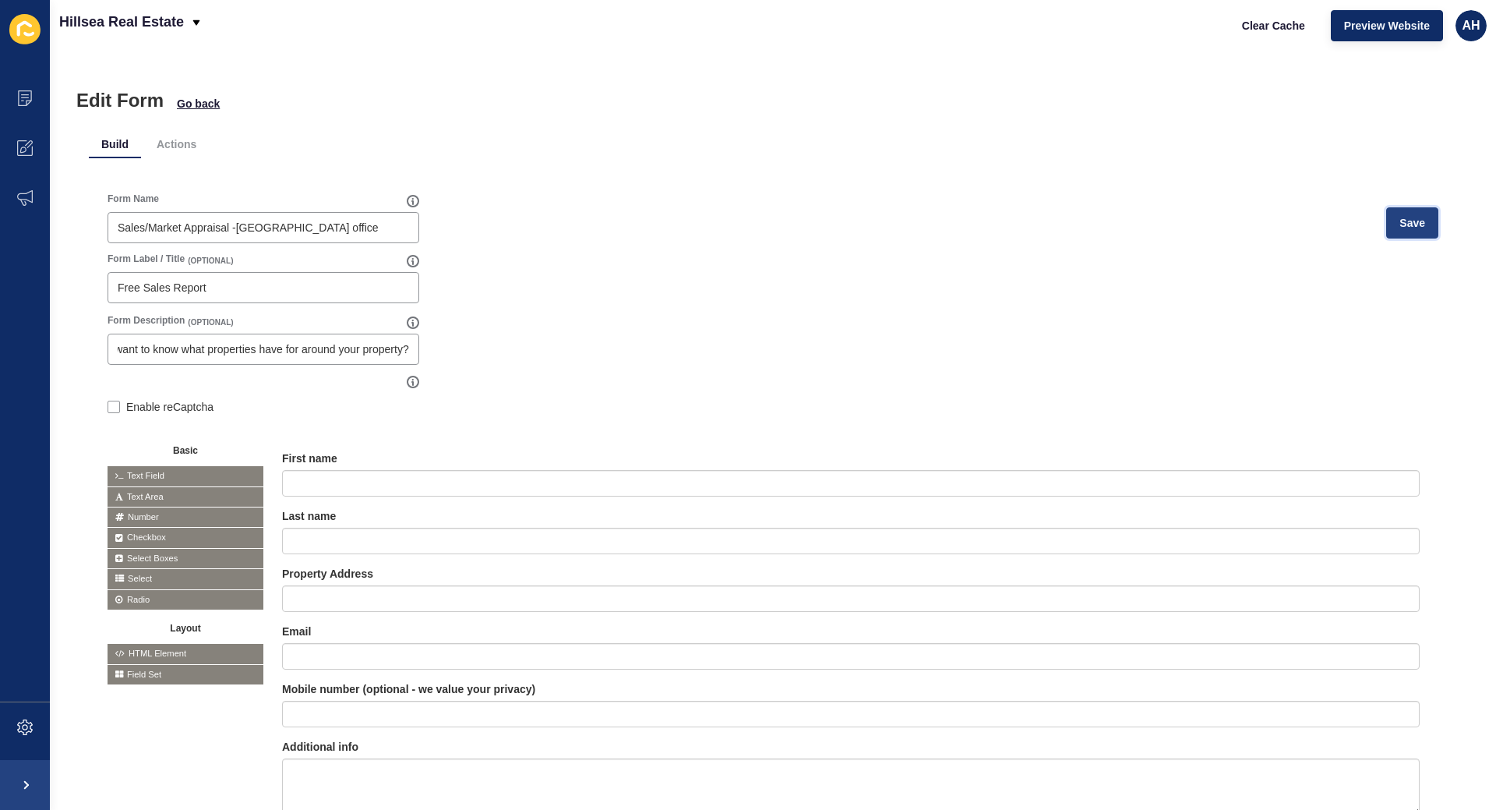
click at [1406, 224] on span "Save" at bounding box center [1412, 223] width 26 height 16
click at [171, 150] on li "Actions" at bounding box center [176, 144] width 65 height 28
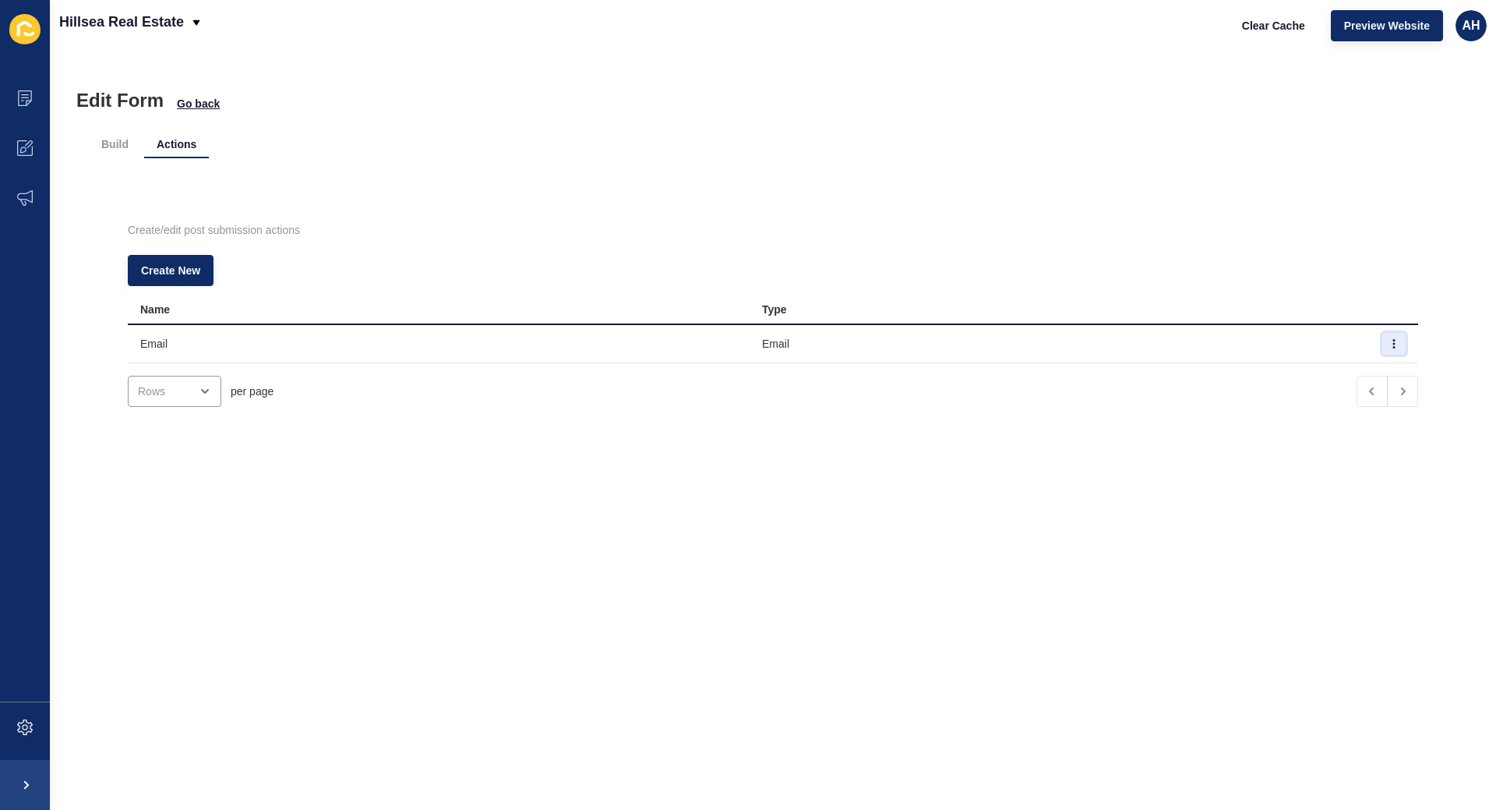
click at [1399, 344] on button "button" at bounding box center [1393, 344] width 23 height 22
click at [1363, 376] on link "Edit" at bounding box center [1351, 375] width 109 height 34
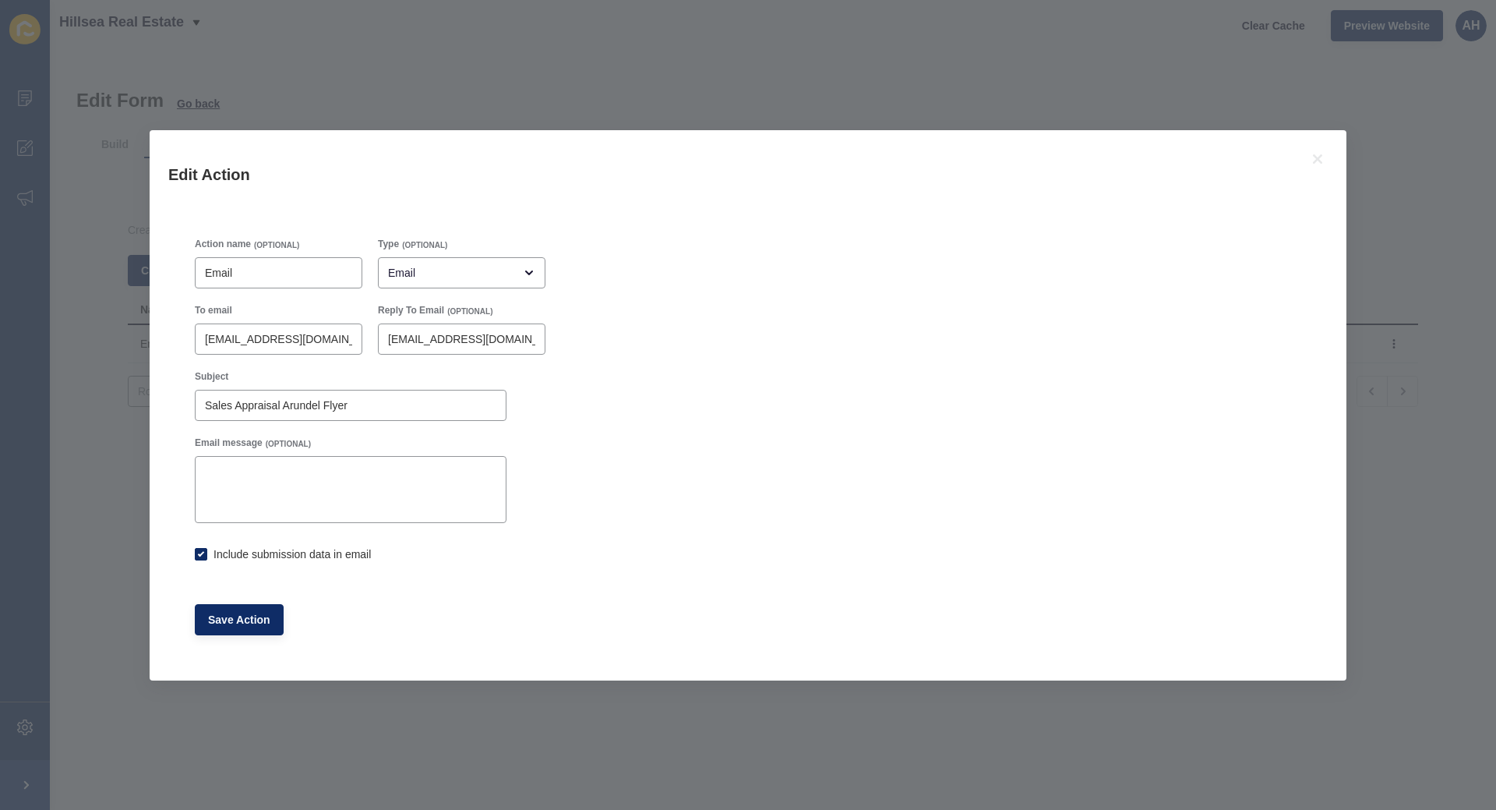
checkbox input "true"
drag, startPoint x: 238, startPoint y: 338, endPoint x: 0, endPoint y: 323, distance: 238.1
click at [205, 332] on input "[EMAIL_ADDRESS][DOMAIN_NAME]" at bounding box center [278, 339] width 147 height 16
type input "[EMAIL_ADDRESS][PERSON_NAME][DOMAIN_NAME]"
checkbox input "true"
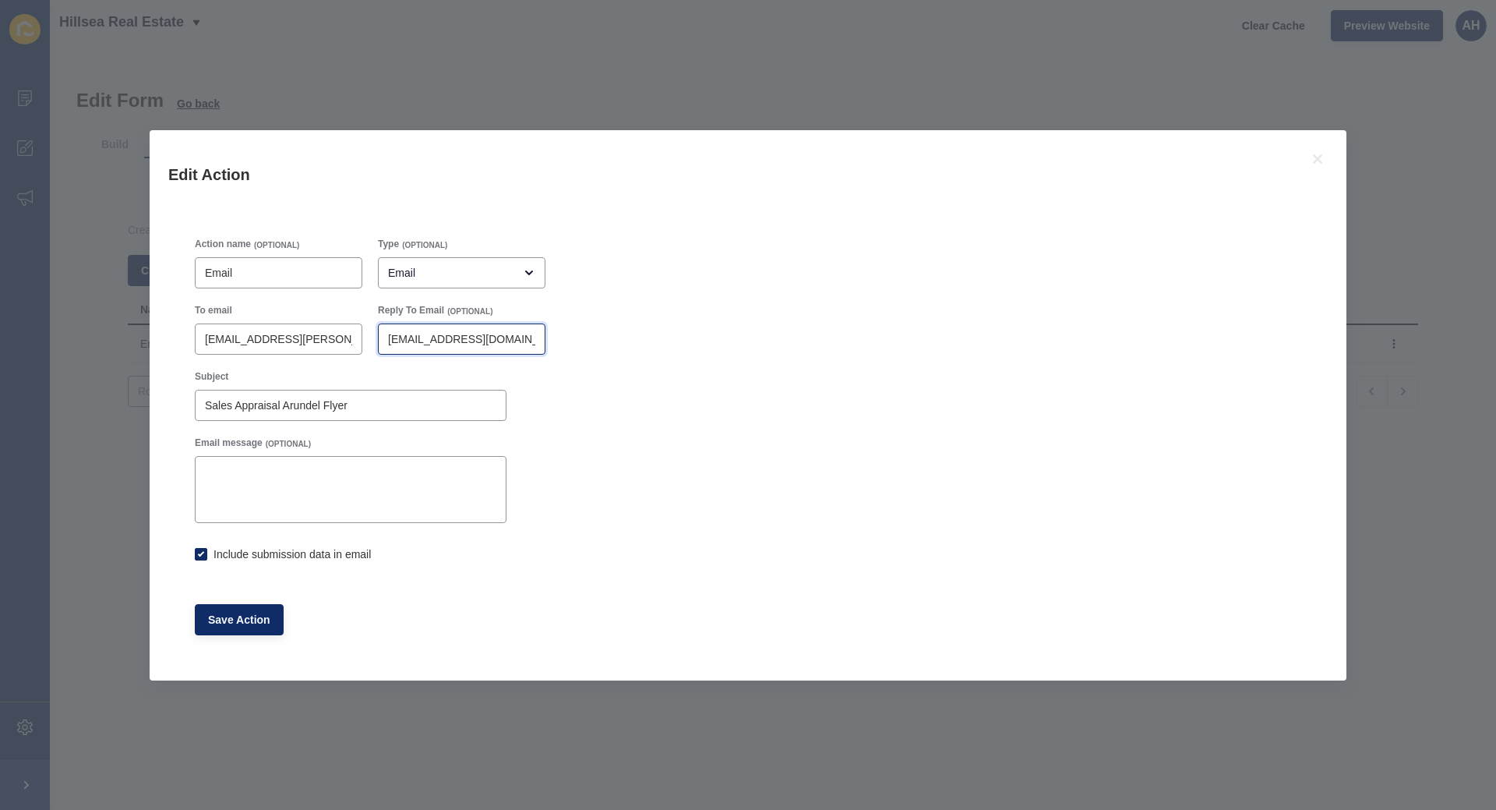
click at [396, 337] on input "[EMAIL_ADDRESS][DOMAIN_NAME]" at bounding box center [461, 339] width 147 height 16
type input "[EMAIL_ADDRESS][PERSON_NAME][DOMAIN_NAME]"
checkbox input "true"
click at [365, 408] on input "Sales Appraisal Arundel Flyer" at bounding box center [350, 405] width 291 height 16
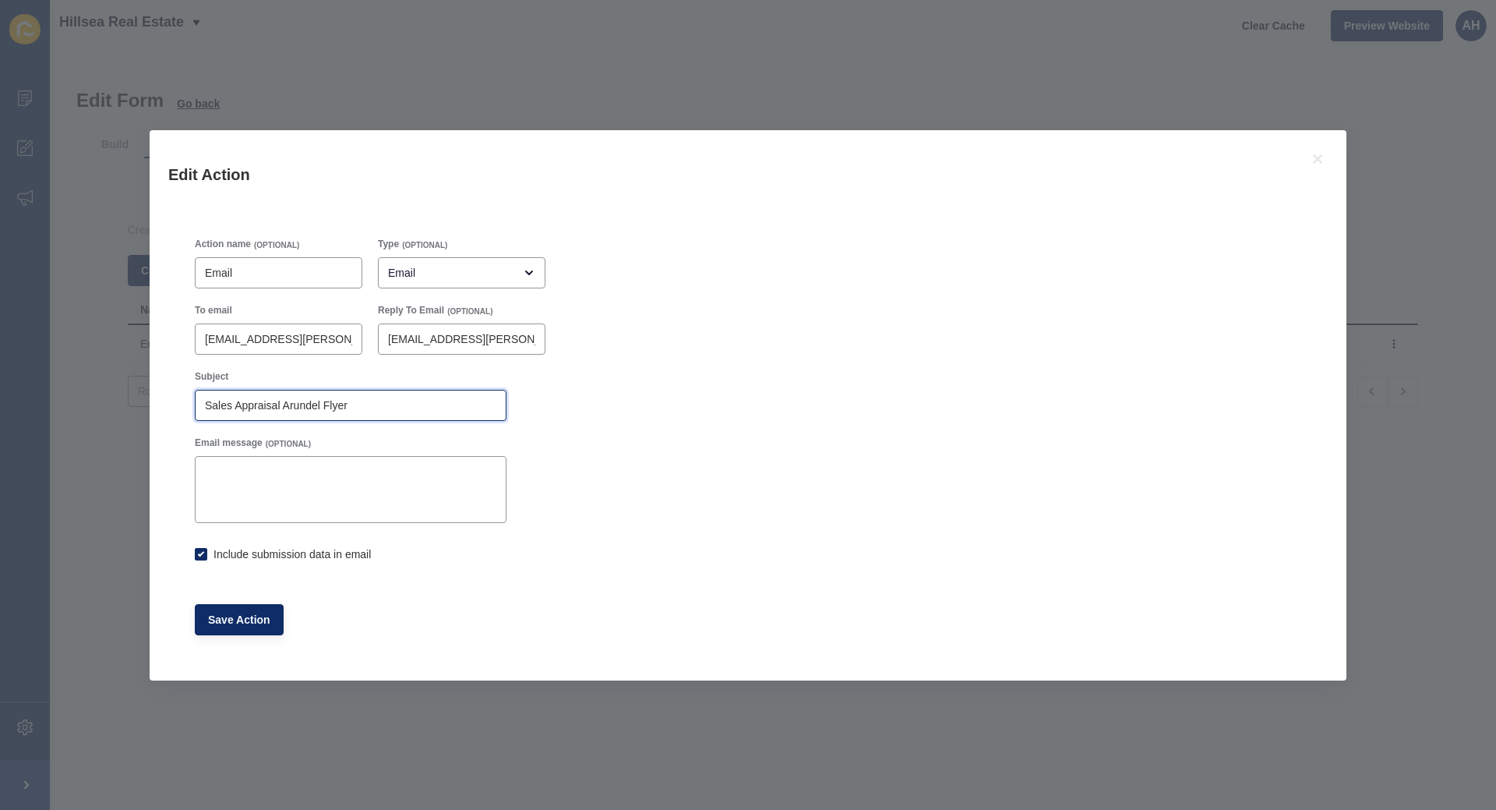
drag, startPoint x: 285, startPoint y: 408, endPoint x: 415, endPoint y: 412, distance: 130.2
click at [415, 412] on input "Sales Appraisal Arundel Flyer" at bounding box center [350, 405] width 291 height 16
type input "Sales Appraisal/Report"
click at [224, 607] on button "Save Action" at bounding box center [239, 619] width 89 height 31
checkbox input "true"
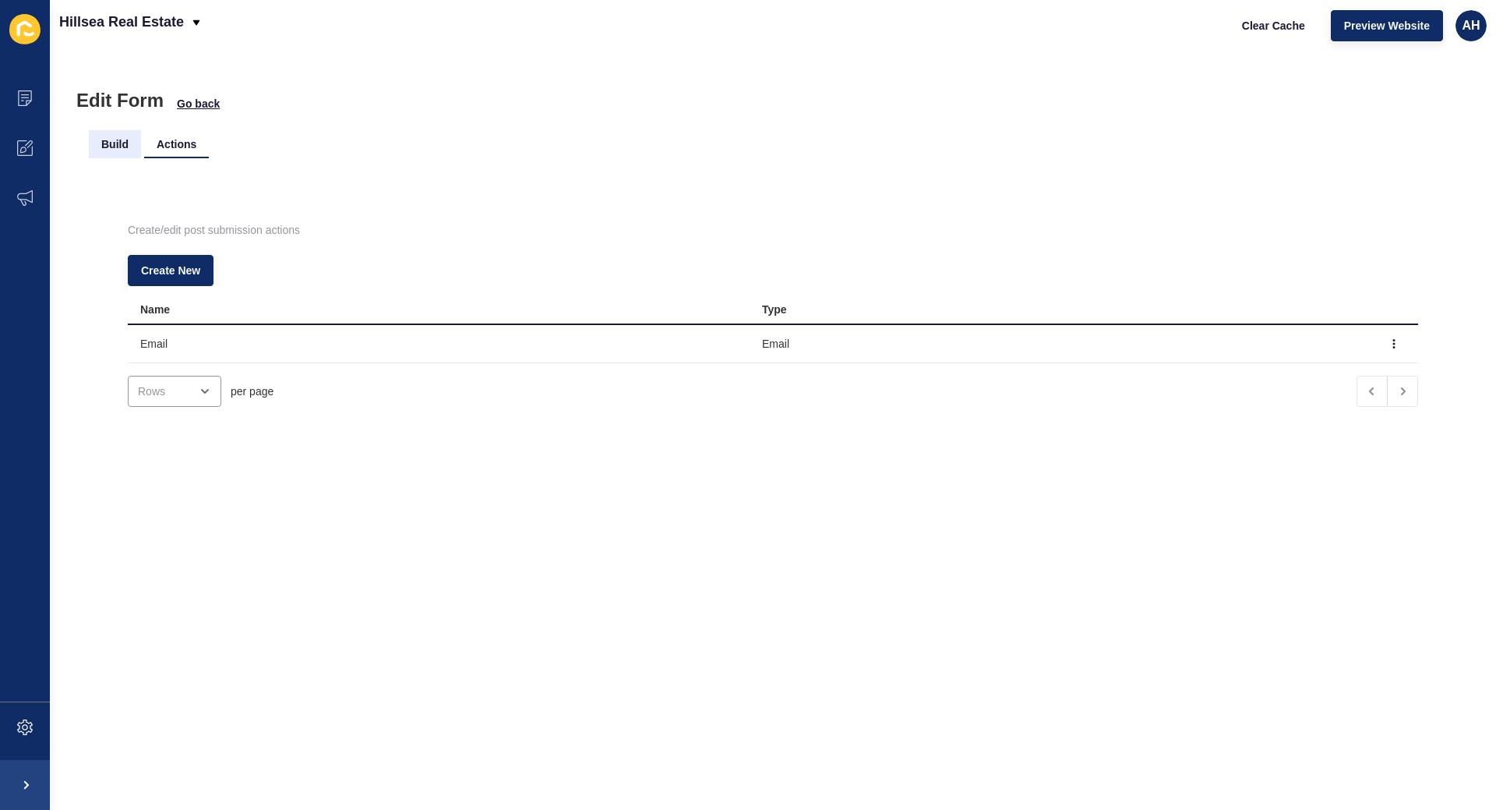
click at [119, 144] on li "Build" at bounding box center [115, 144] width 52 height 28
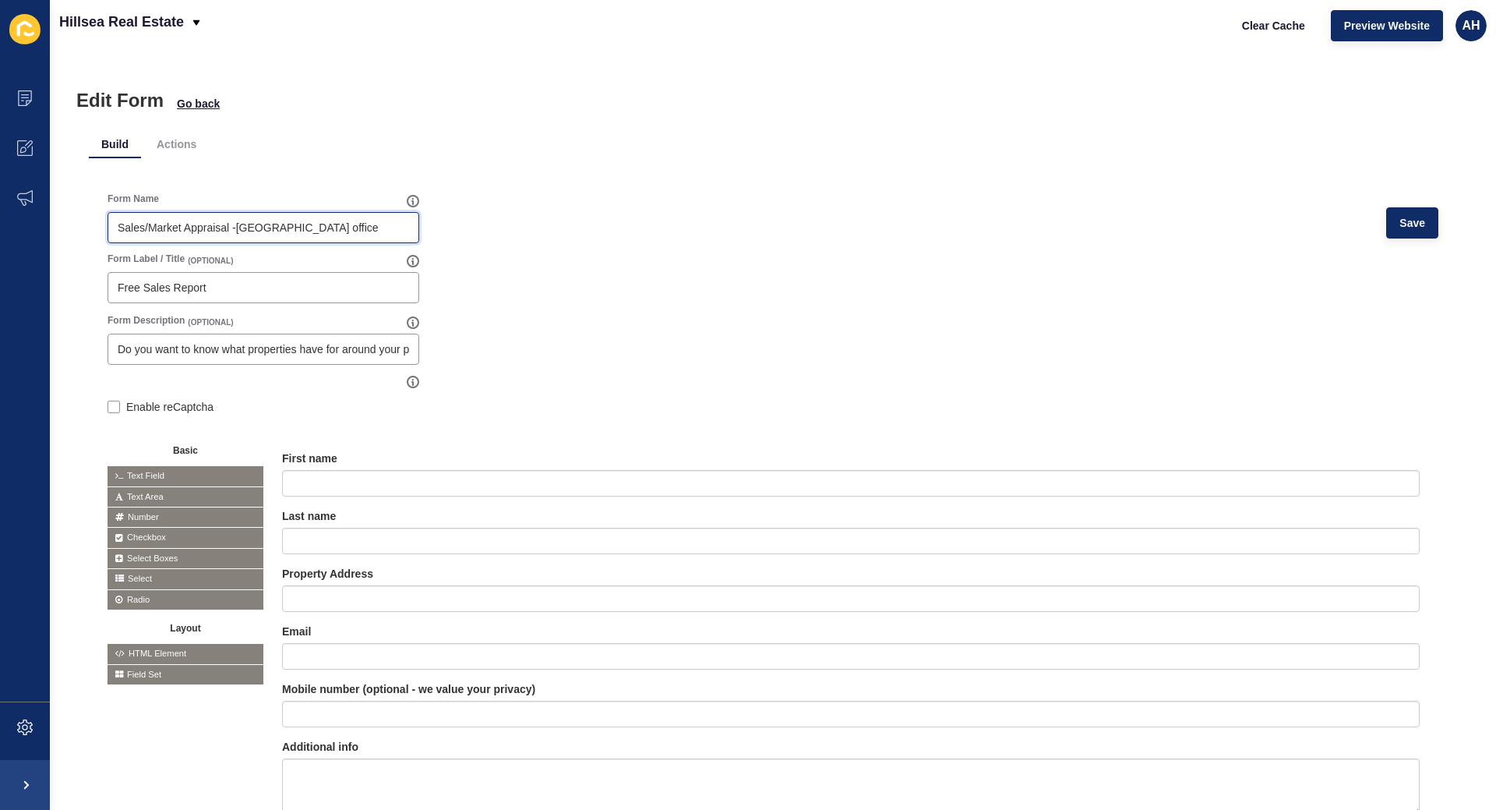
drag, startPoint x: 237, startPoint y: 227, endPoint x: 386, endPoint y: 242, distance: 150.4
click at [386, 235] on input "Sales/Market Appraisal -[GEOGRAPHIC_DATA] office" at bounding box center [263, 228] width 291 height 16
type input "Sales/Market Appraisal -[PERSON_NAME]"
click at [848, 338] on form "Form Name Sales/Market Appraisal -[PERSON_NAME] Save Form Label / Title (OPTION…" at bounding box center [773, 536] width 1331 height 689
click at [1417, 222] on span "Save" at bounding box center [1412, 223] width 26 height 16
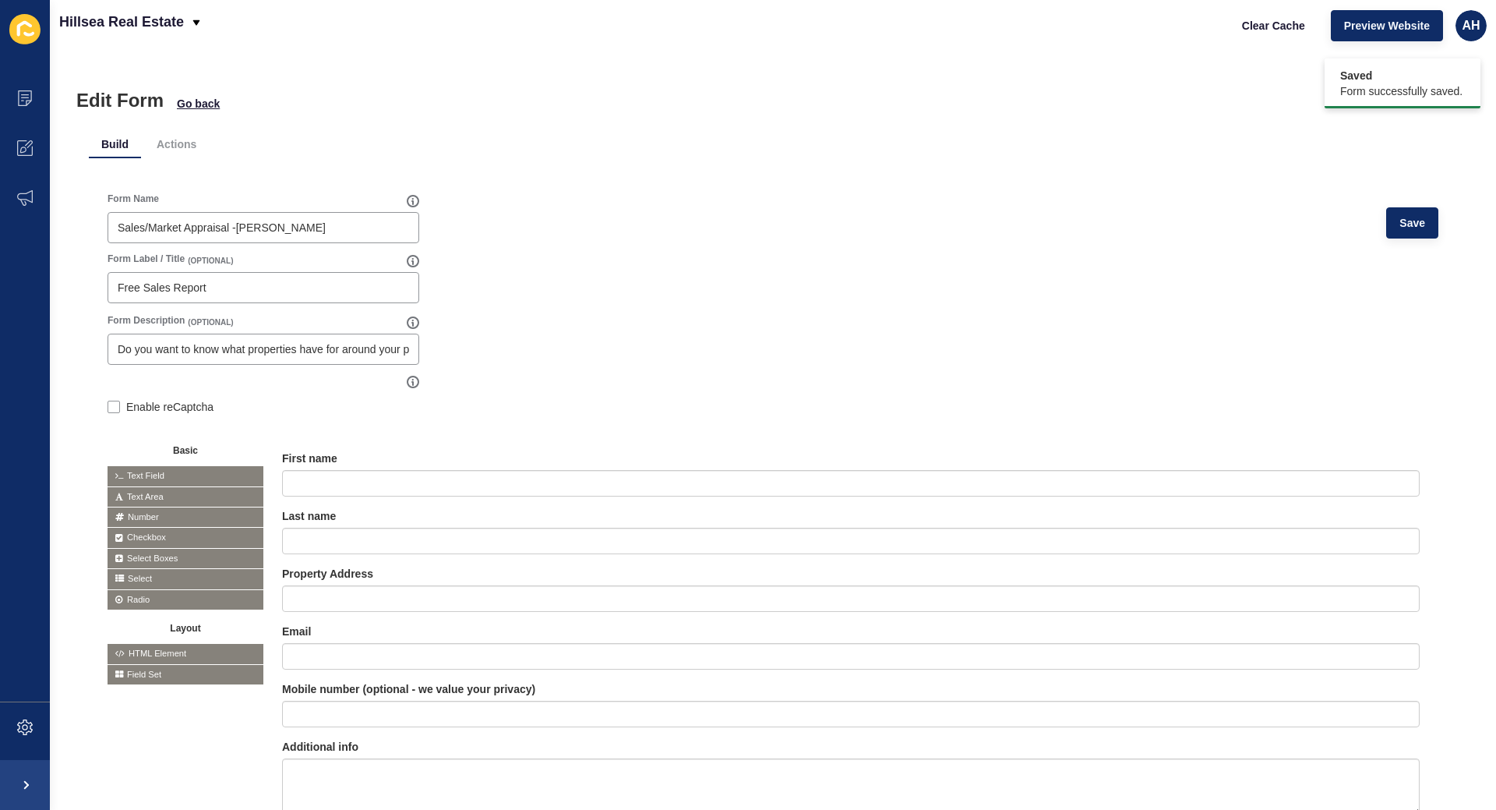
scroll to position [129, 0]
